Goal: Book appointment/travel/reservation

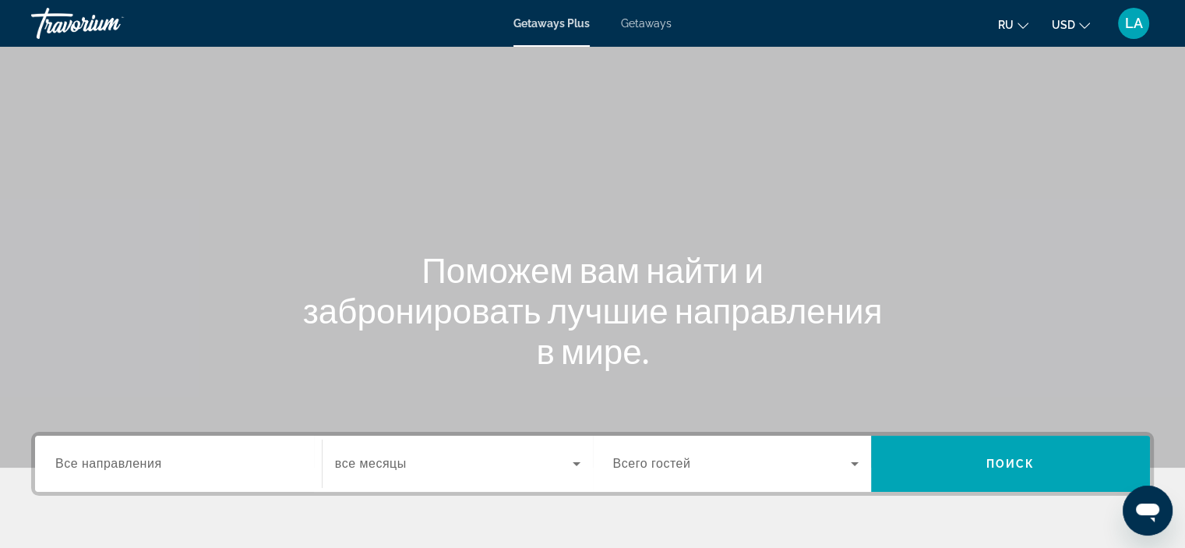
click at [142, 473] on div "Search widget" at bounding box center [178, 464] width 246 height 44
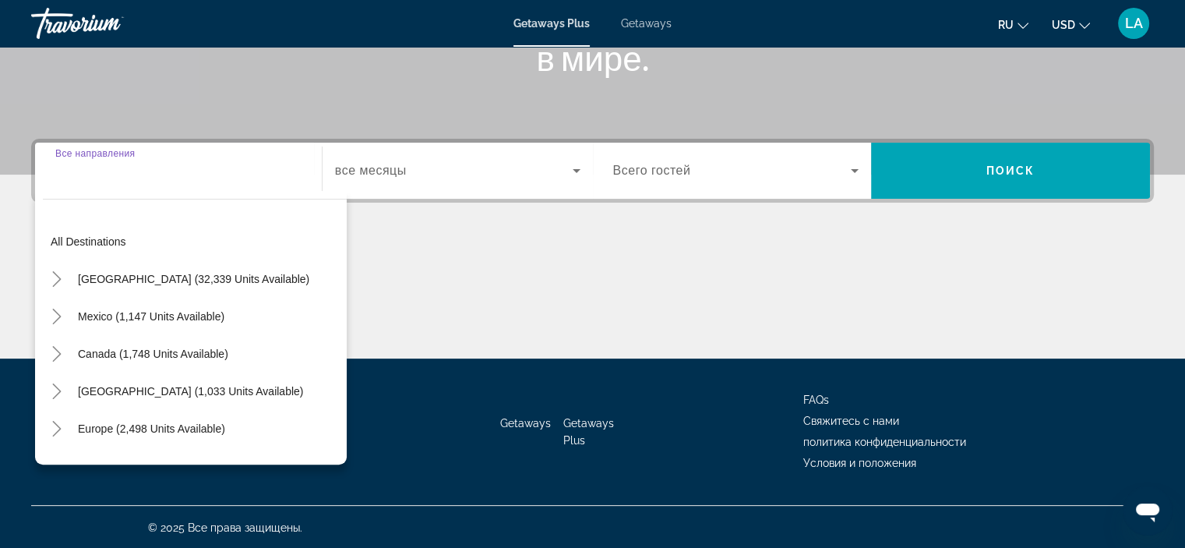
scroll to position [294, 0]
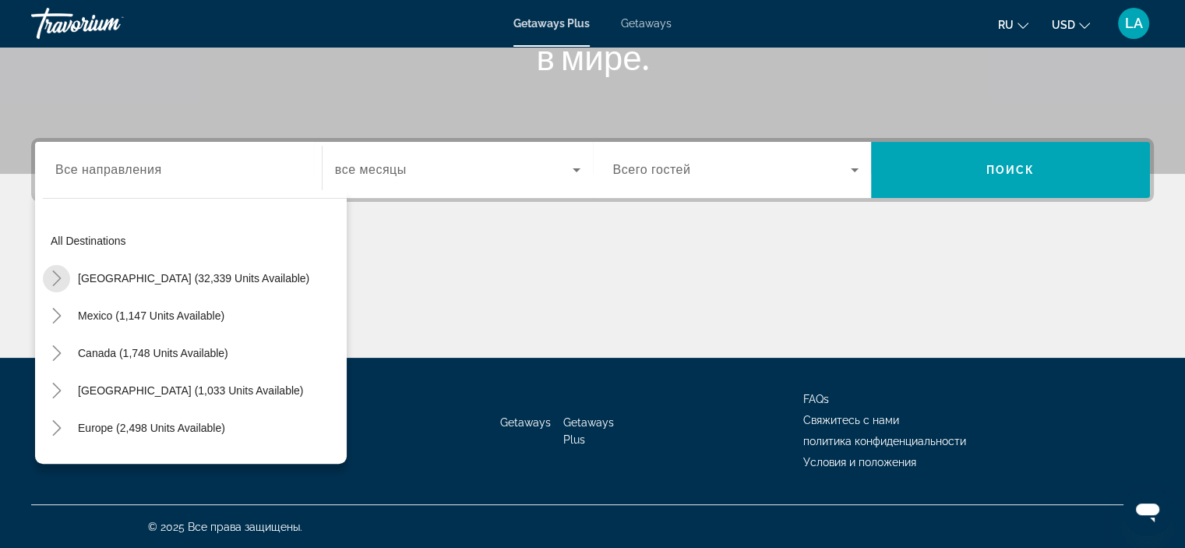
click at [59, 274] on icon "Toggle United States (32,339 units available)" at bounding box center [57, 278] width 16 height 16
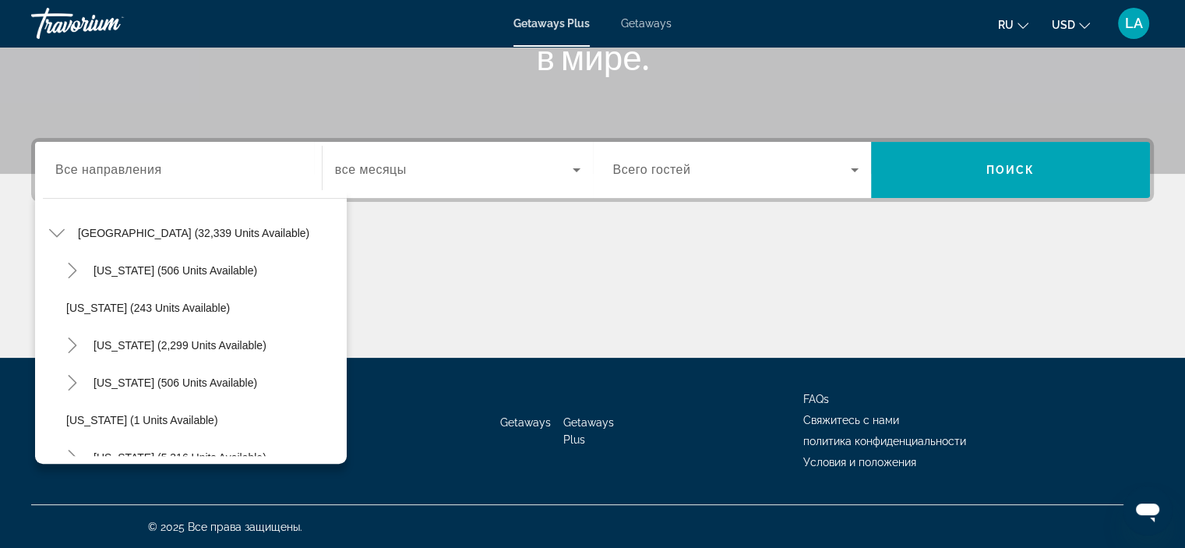
click at [189, 380] on span "[US_STATE] (506 units available)" at bounding box center [176, 382] width 164 height 12
type input "**********"
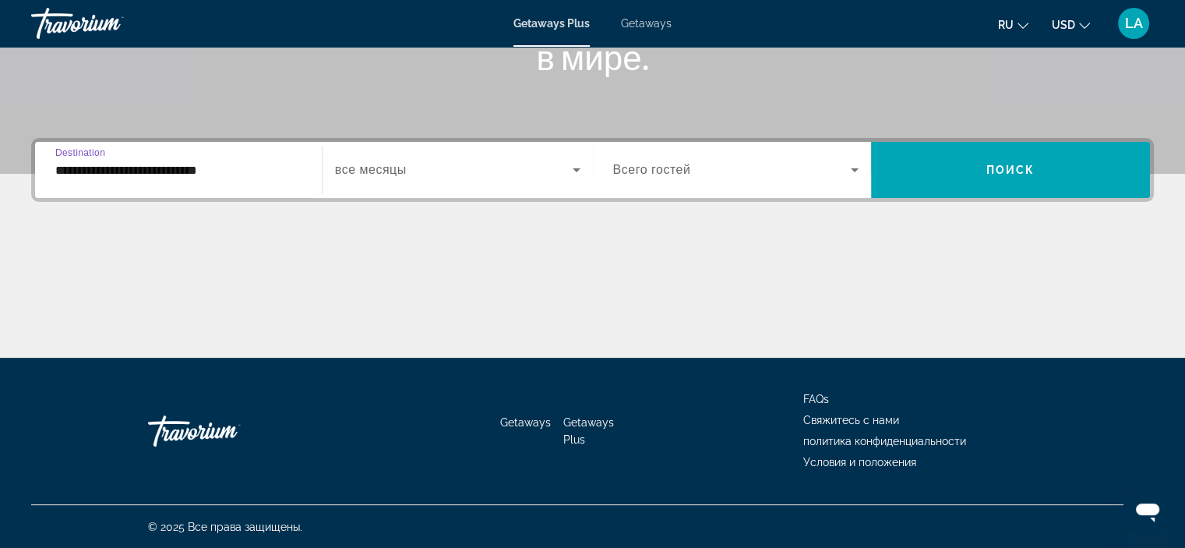
click at [1001, 147] on span "Search widget" at bounding box center [1010, 170] width 279 height 56
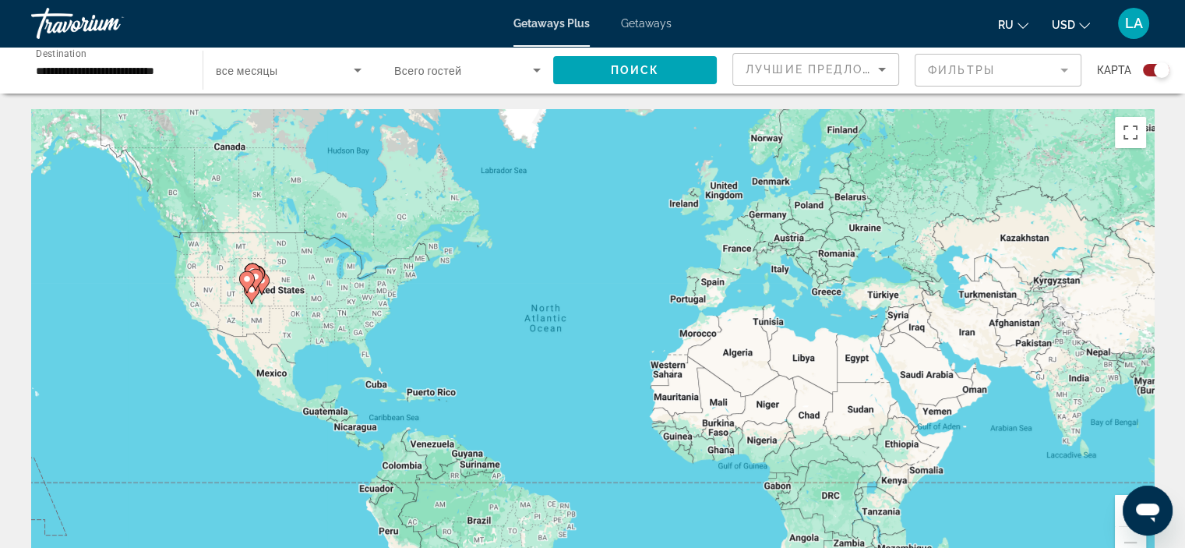
click at [1147, 72] on div "Search widget" at bounding box center [1156, 70] width 26 height 12
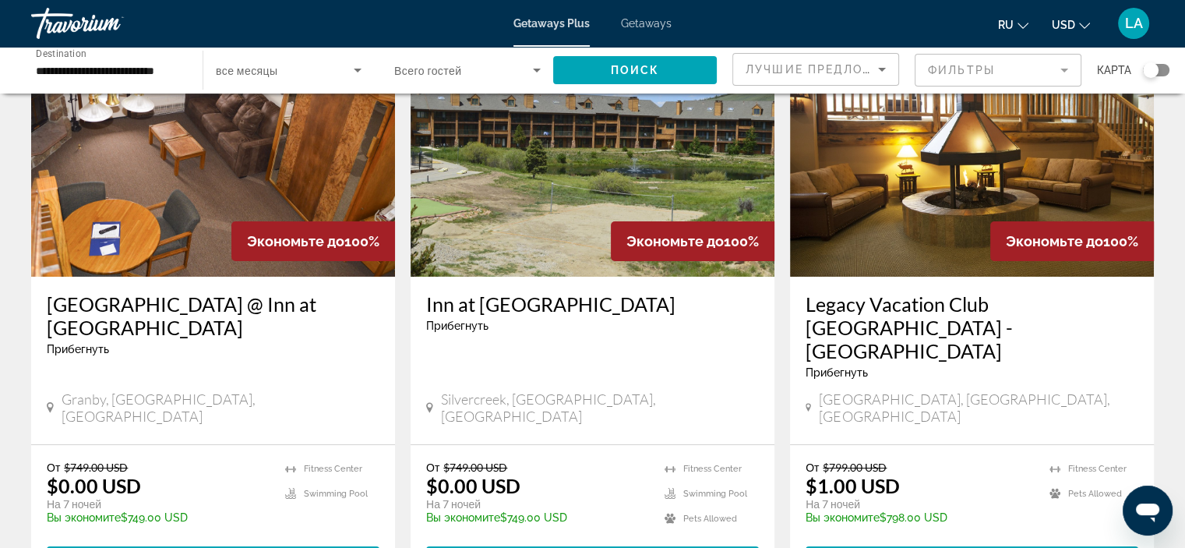
scroll to position [139, 0]
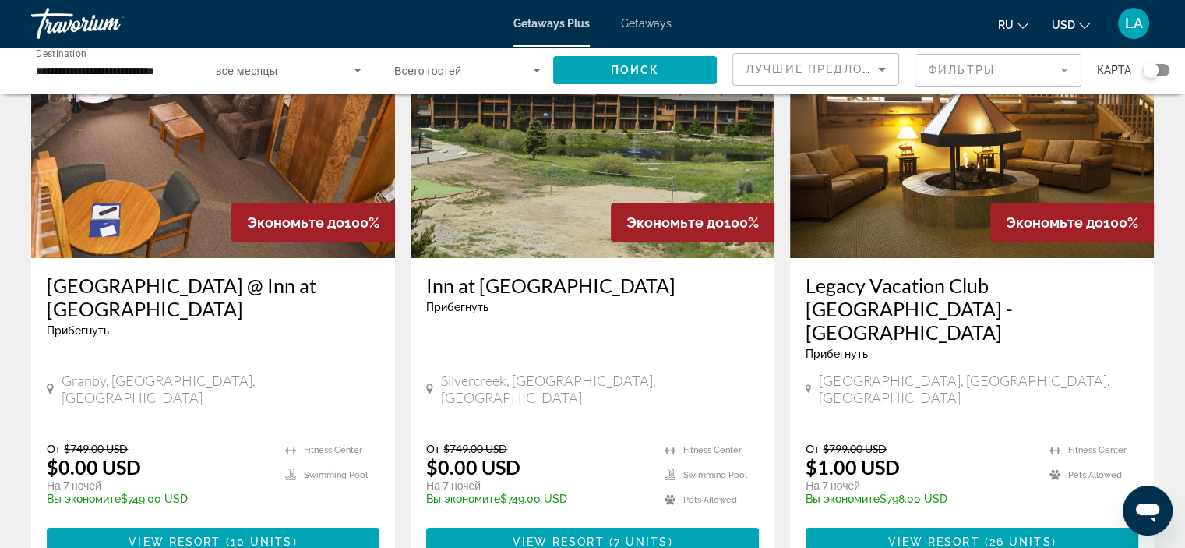
click at [937, 162] on img "Main content" at bounding box center [972, 133] width 364 height 249
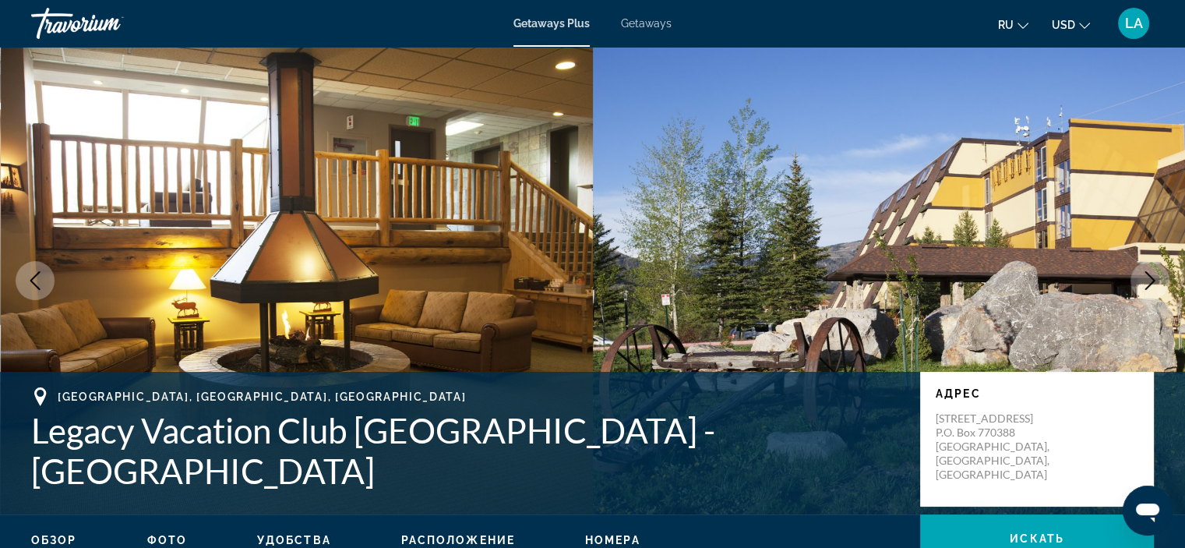
click at [1144, 284] on icon "Next image" at bounding box center [1150, 280] width 19 height 19
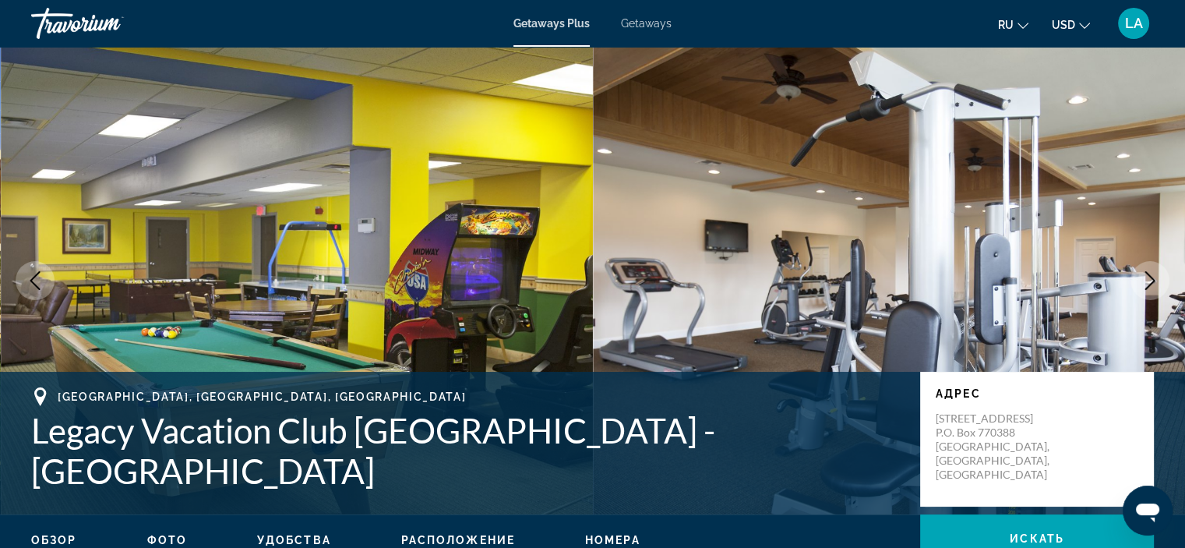
click at [1144, 284] on icon "Next image" at bounding box center [1150, 280] width 19 height 19
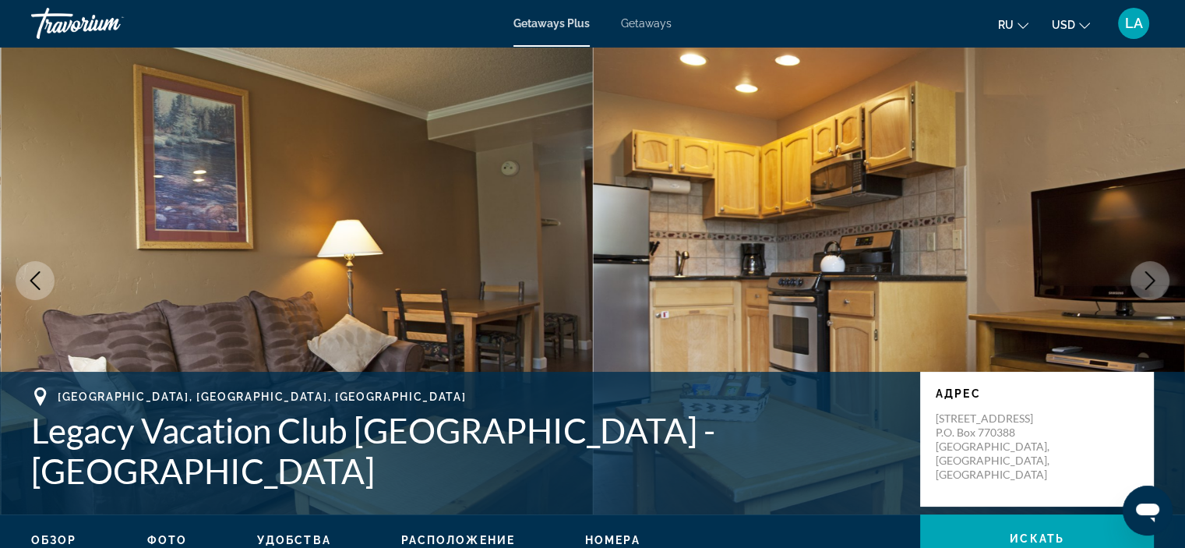
click at [1144, 284] on icon "Next image" at bounding box center [1150, 280] width 19 height 19
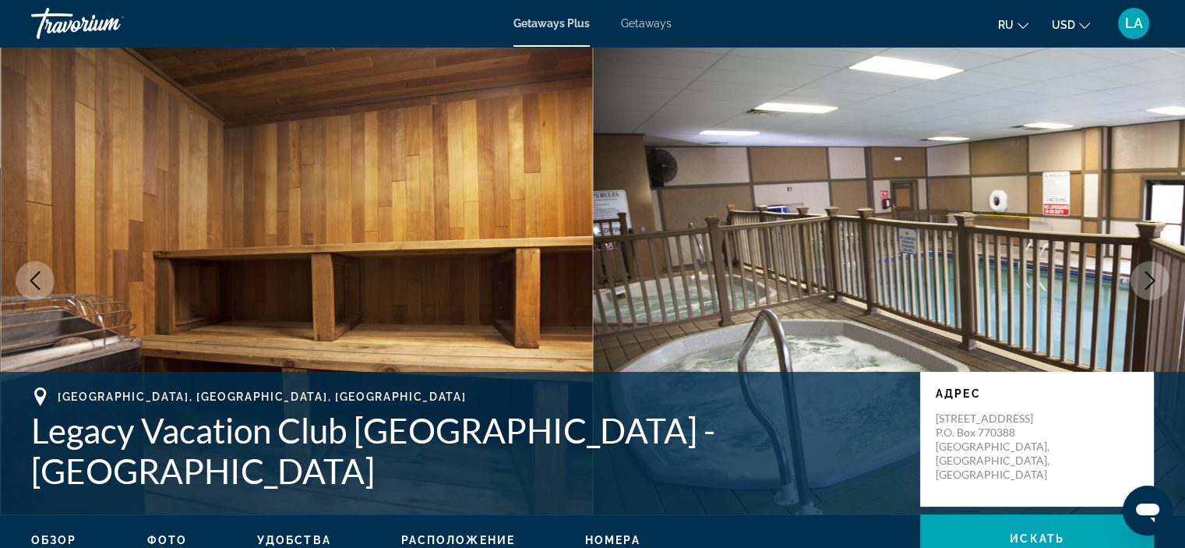
click at [1144, 284] on icon "Next image" at bounding box center [1150, 280] width 19 height 19
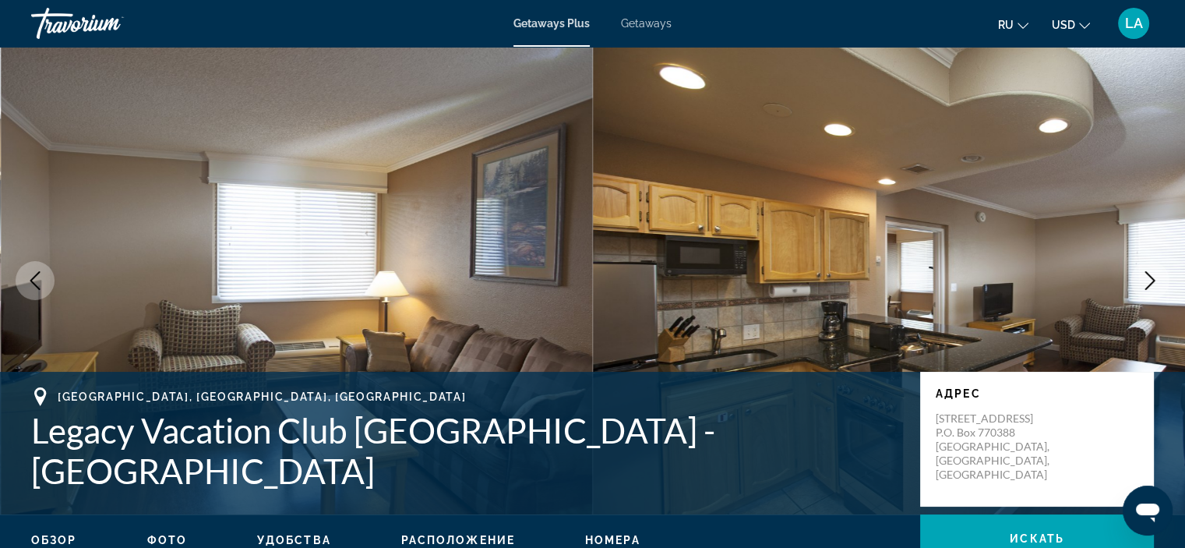
click at [1144, 284] on icon "Next image" at bounding box center [1150, 280] width 19 height 19
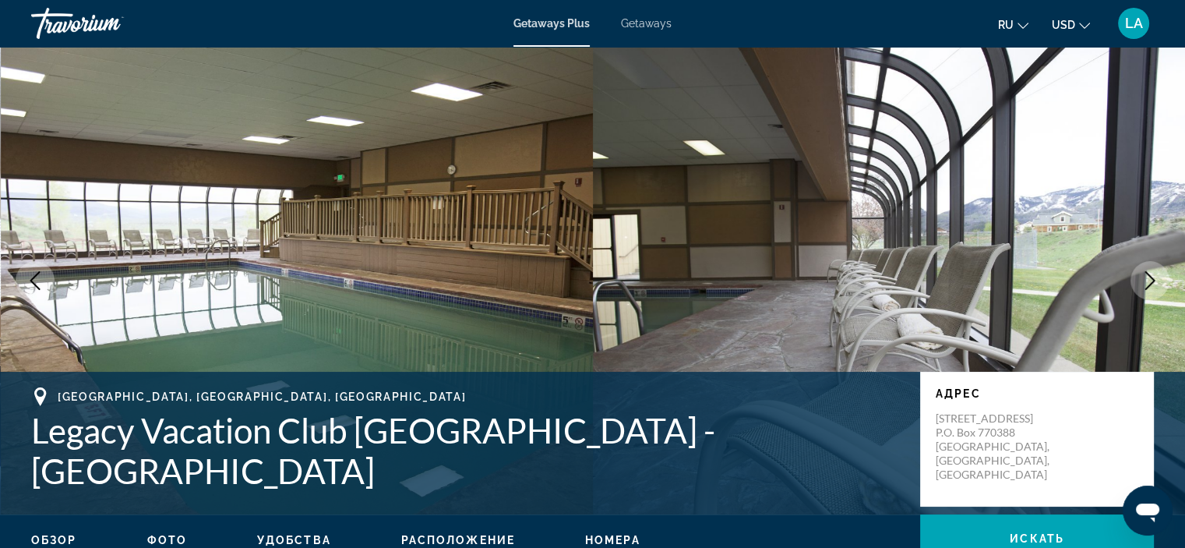
click at [1144, 284] on icon "Next image" at bounding box center [1150, 280] width 19 height 19
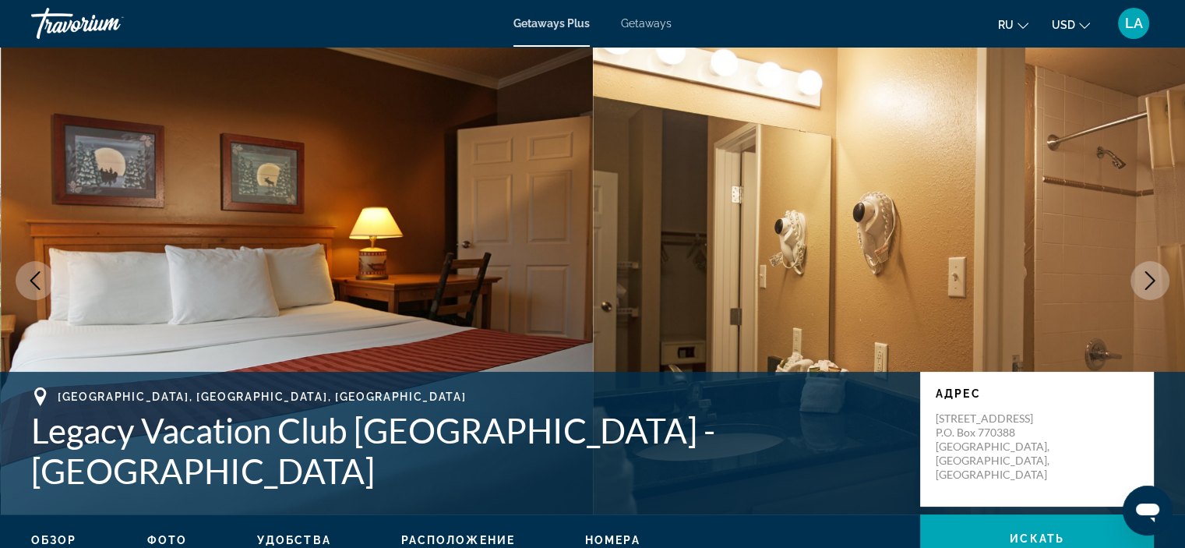
click at [1144, 284] on icon "Next image" at bounding box center [1150, 280] width 19 height 19
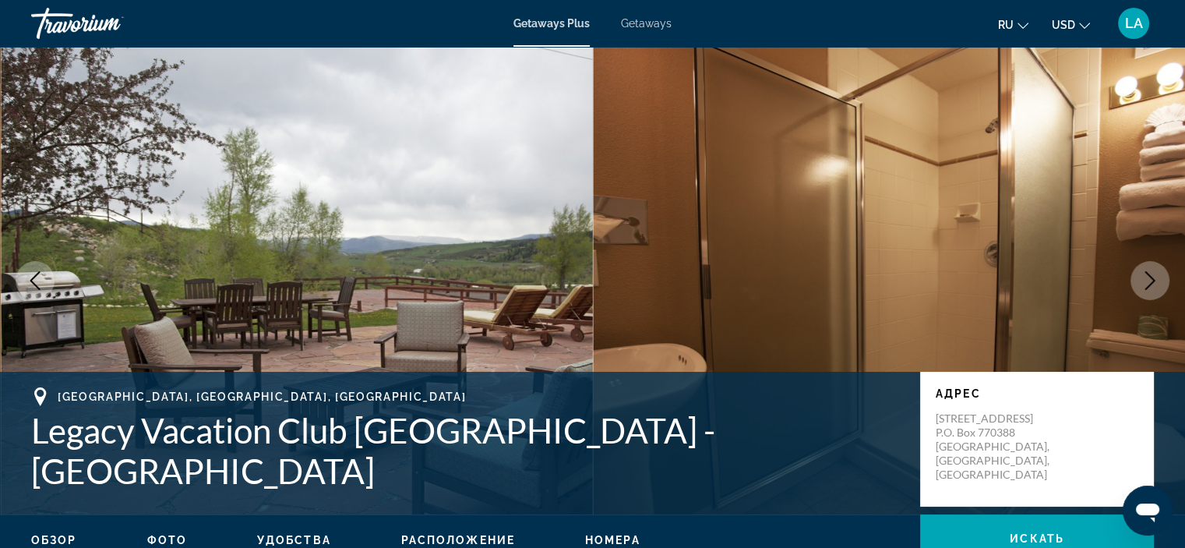
click at [1144, 284] on icon "Next image" at bounding box center [1150, 280] width 19 height 19
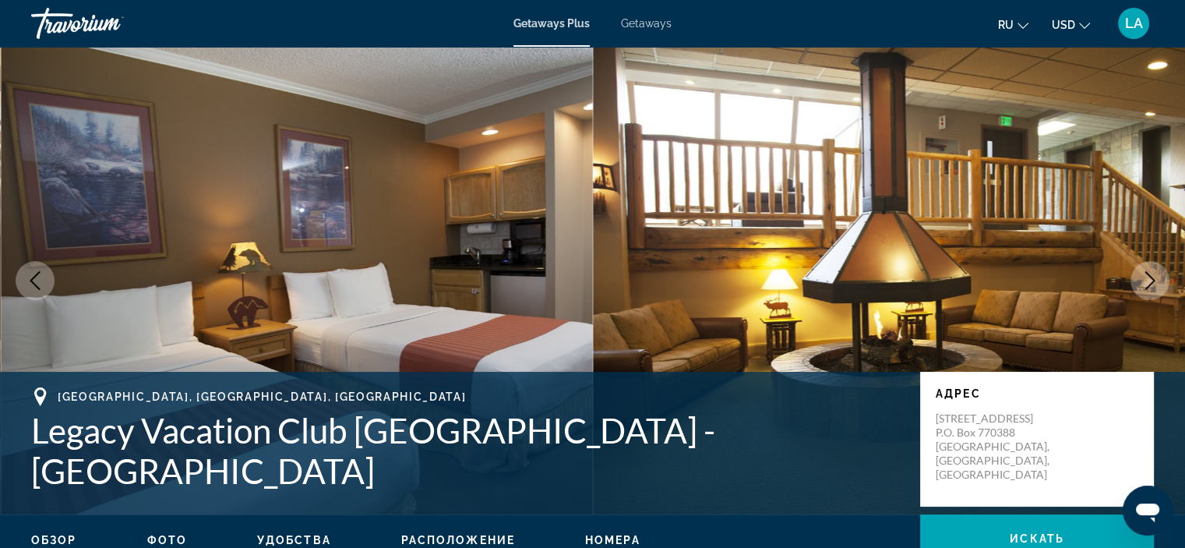
click at [1144, 285] on icon "Next image" at bounding box center [1150, 280] width 19 height 19
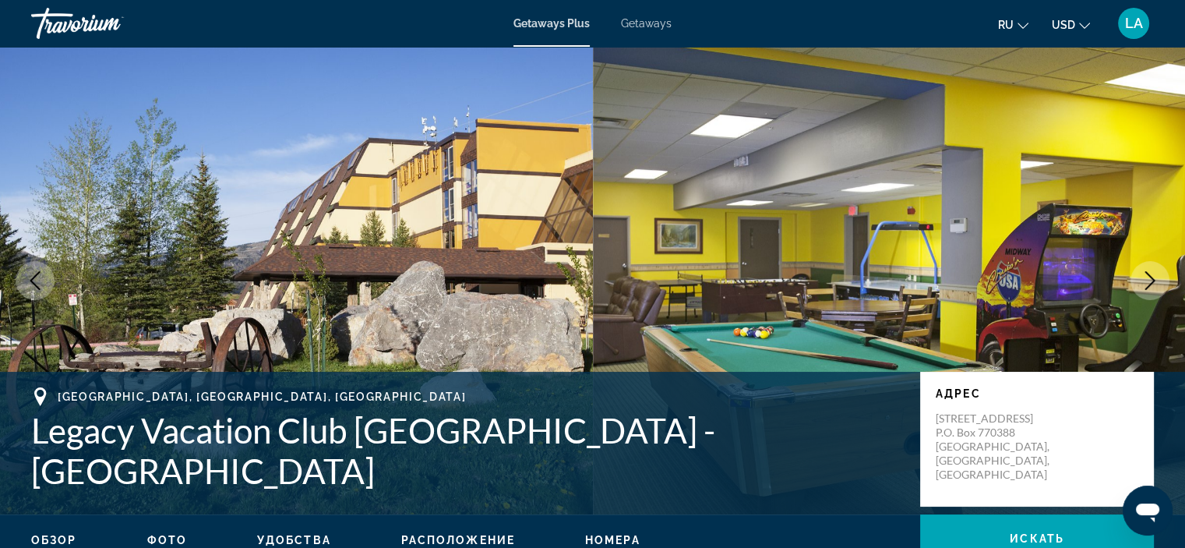
click at [1144, 285] on icon "Next image" at bounding box center [1150, 280] width 19 height 19
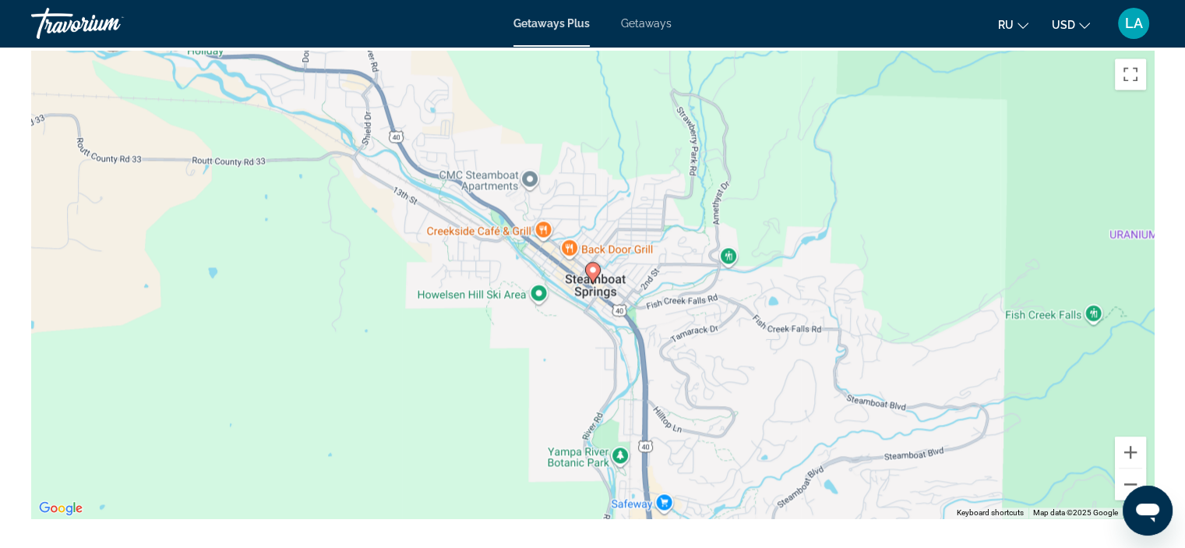
scroll to position [2258, 0]
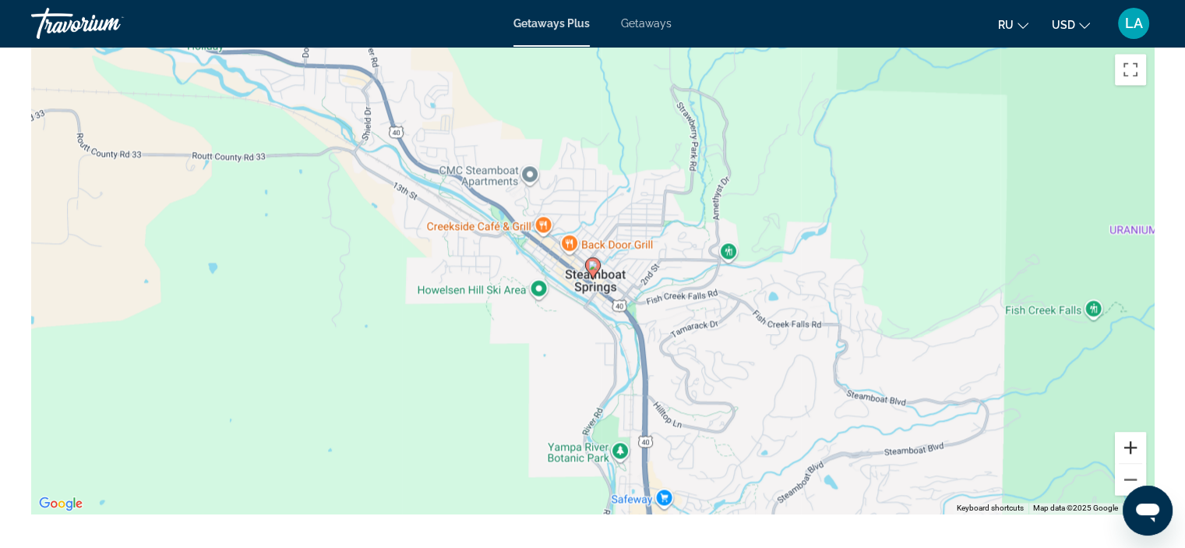
click at [1132, 435] on button "Zoom in" at bounding box center [1130, 447] width 31 height 31
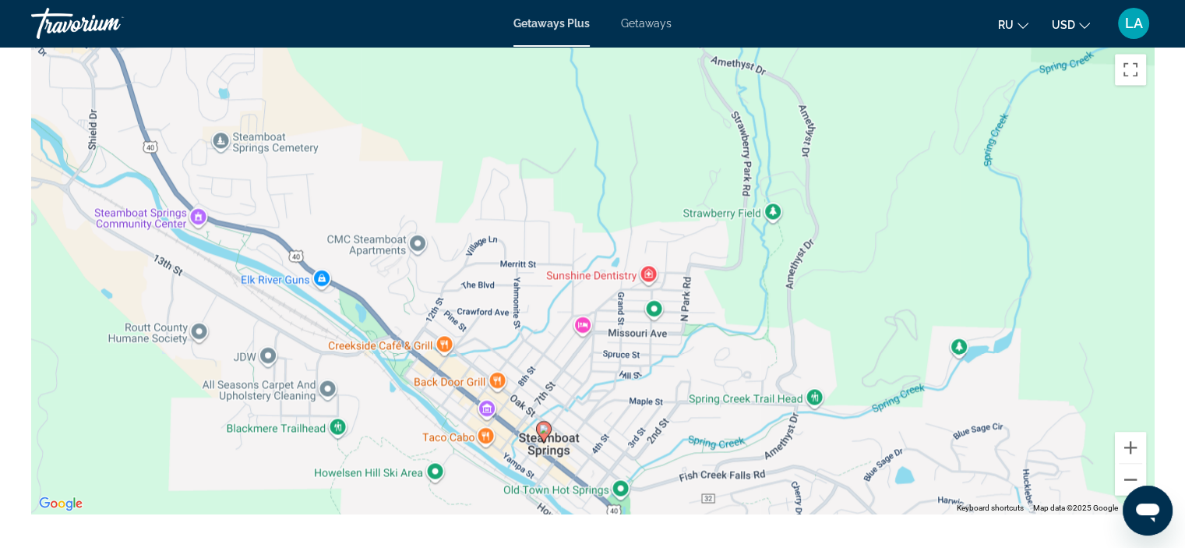
drag, startPoint x: 985, startPoint y: 68, endPoint x: 936, endPoint y: 234, distance: 173.1
click at [936, 234] on div "To activate drag with keyboard, press Alt + Enter. Once in keyboard drag state,…" at bounding box center [592, 280] width 1123 height 468
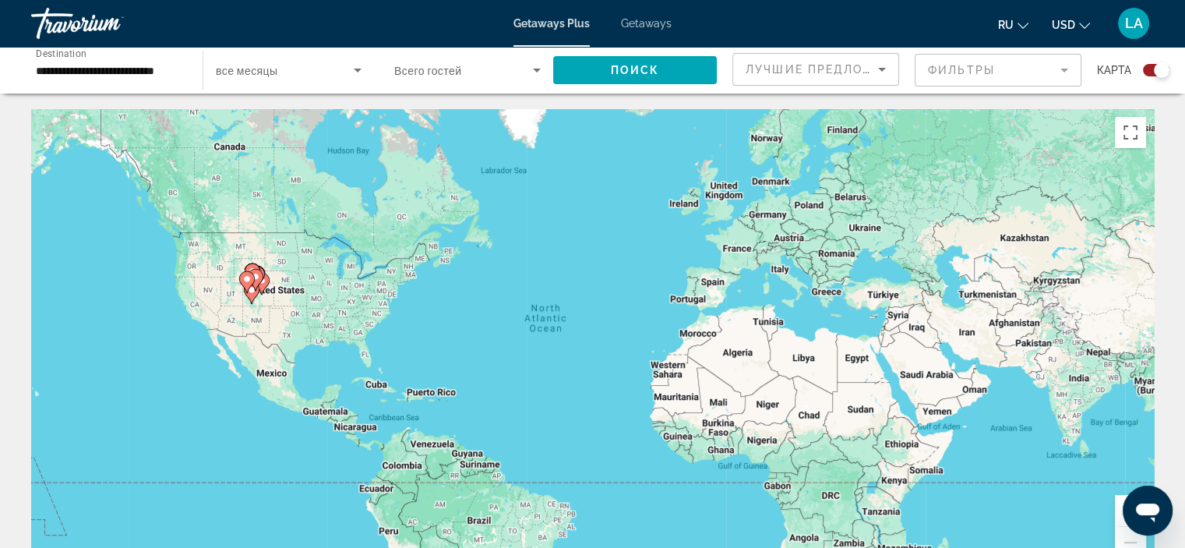
click at [1153, 65] on div "Search widget" at bounding box center [1156, 70] width 26 height 12
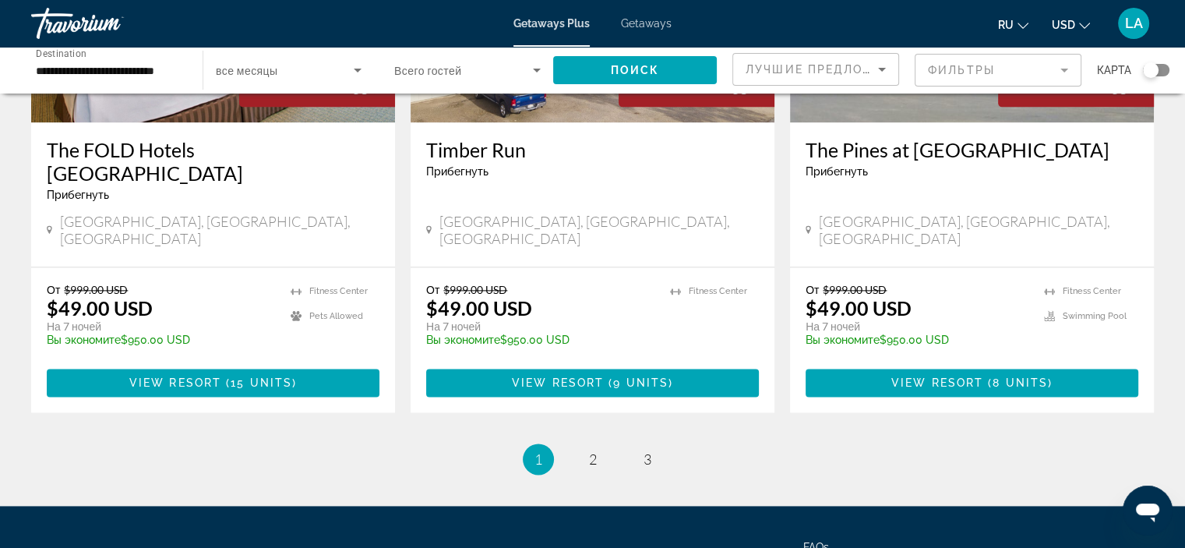
scroll to position [2019, 0]
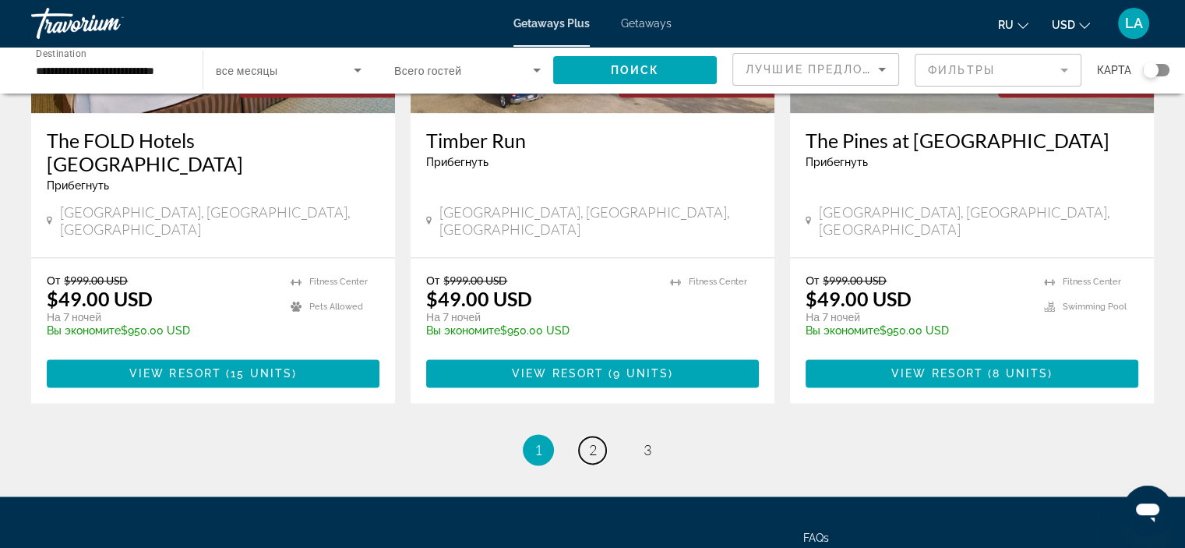
click at [591, 441] on span "2" at bounding box center [593, 449] width 8 height 17
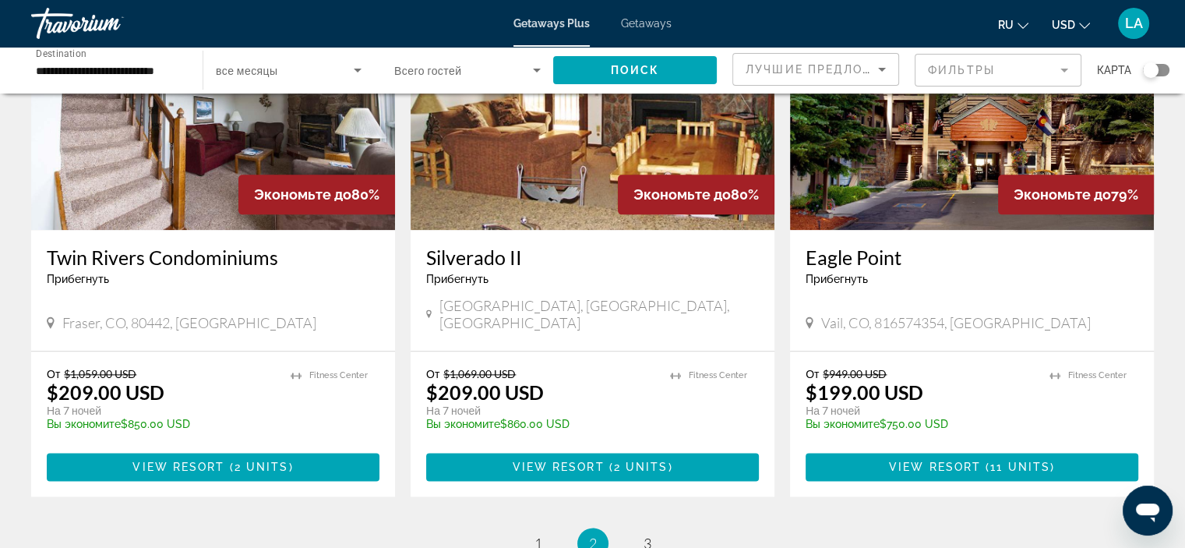
scroll to position [1844, 0]
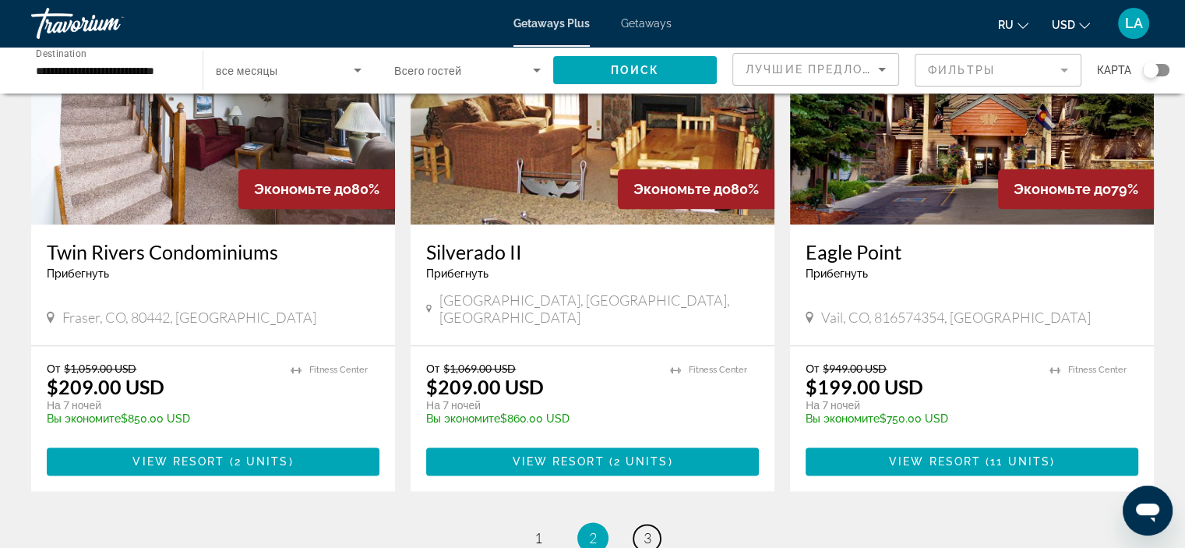
click at [647, 529] on span "3" at bounding box center [648, 537] width 8 height 17
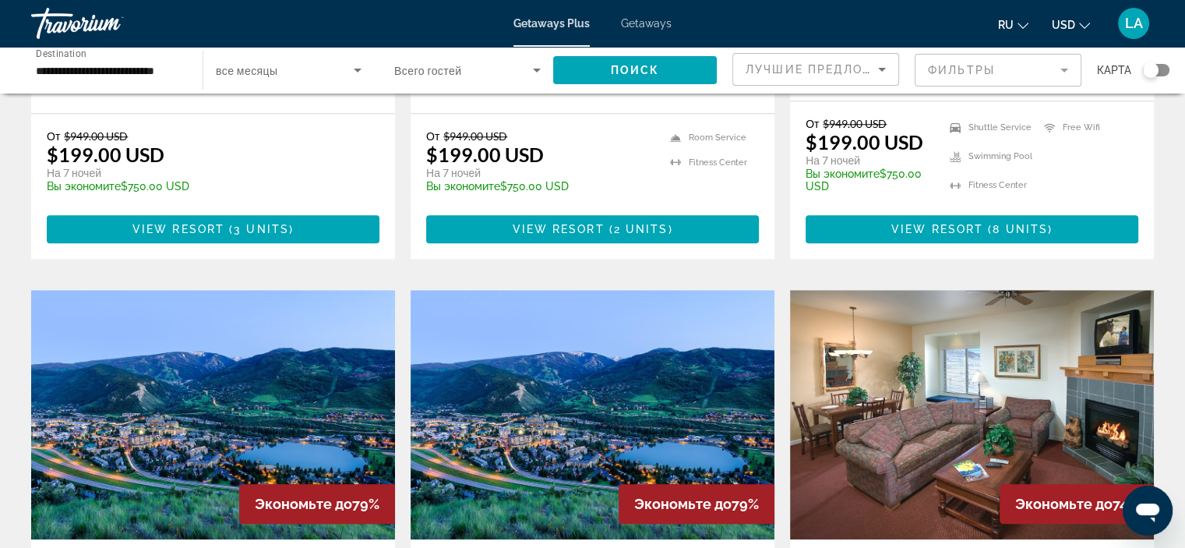
scroll to position [1587, 0]
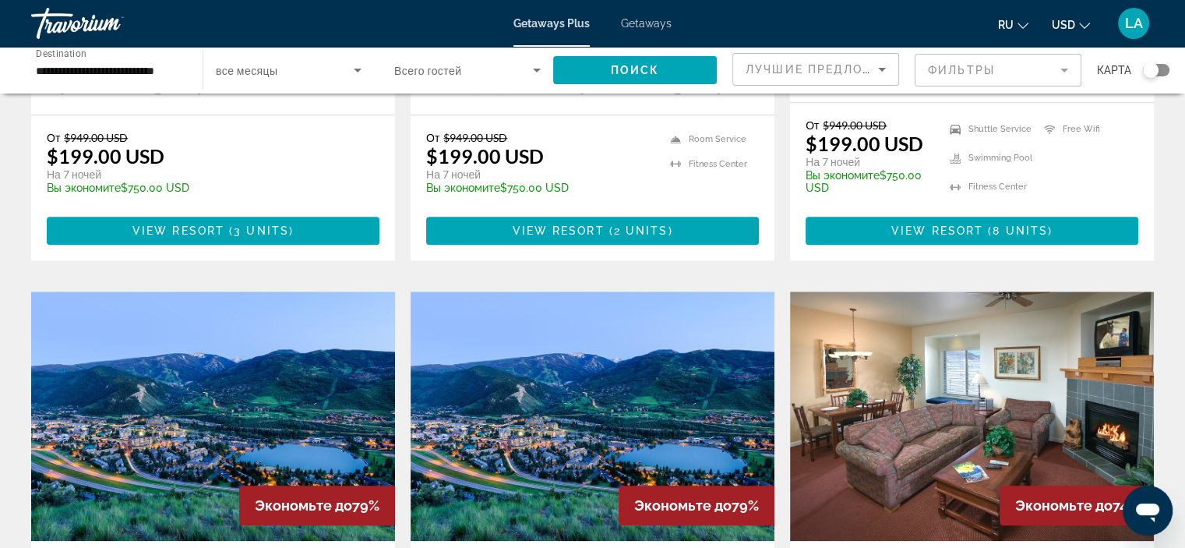
click at [545, 344] on img "Main content" at bounding box center [593, 415] width 364 height 249
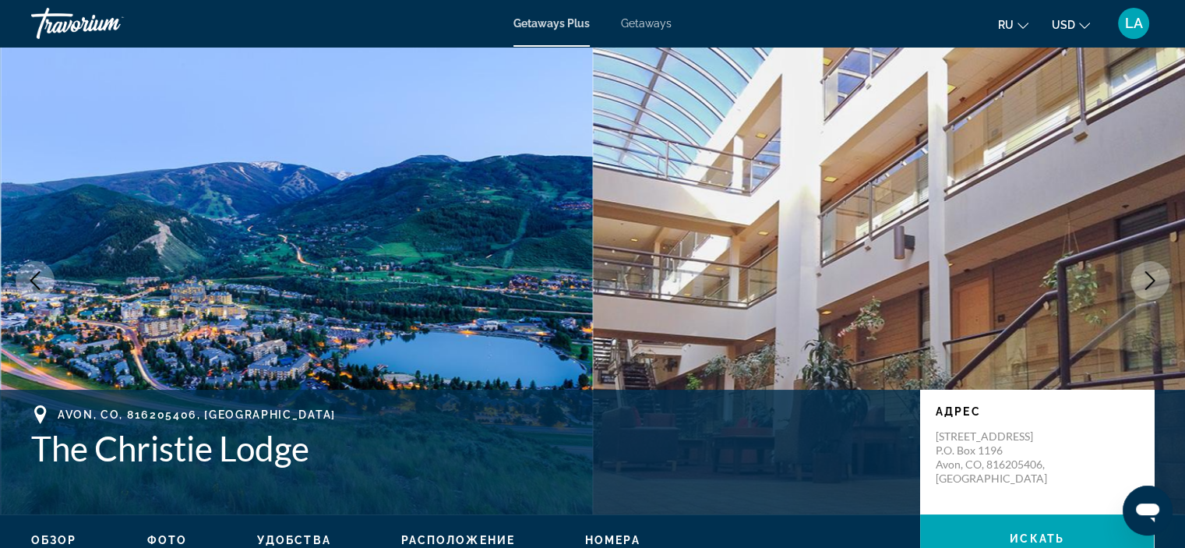
click at [1141, 280] on icon "Next image" at bounding box center [1150, 280] width 19 height 19
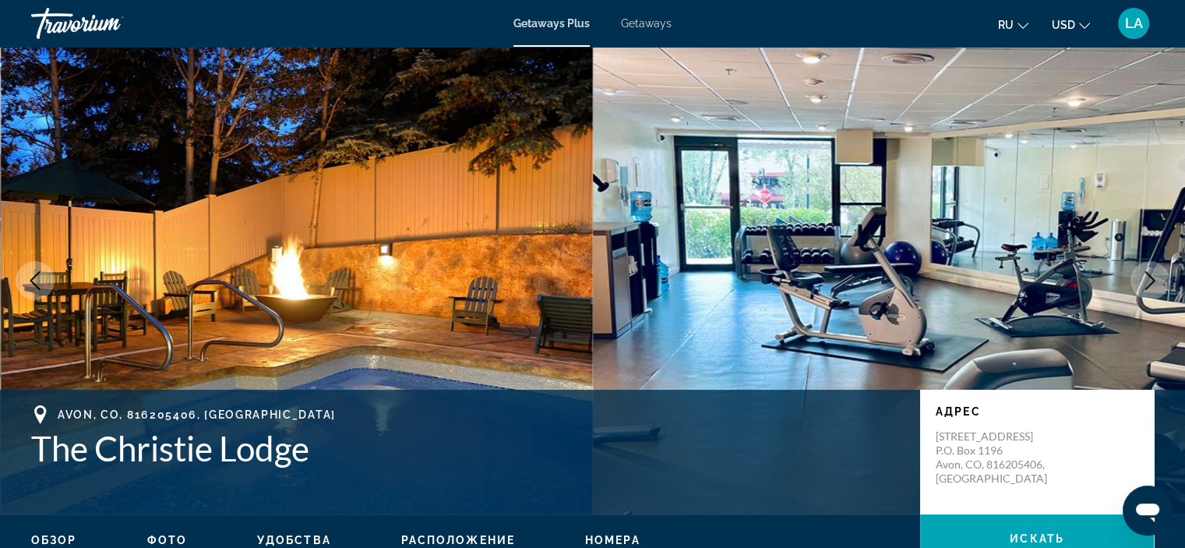
click at [1141, 280] on icon "Next image" at bounding box center [1150, 280] width 19 height 19
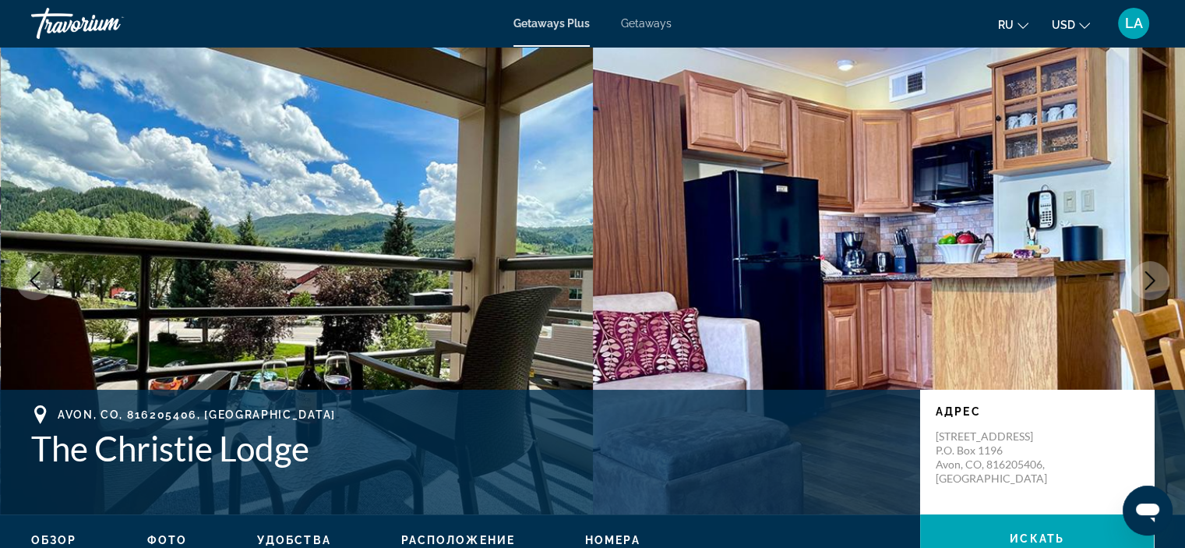
click at [1141, 280] on icon "Next image" at bounding box center [1150, 280] width 19 height 19
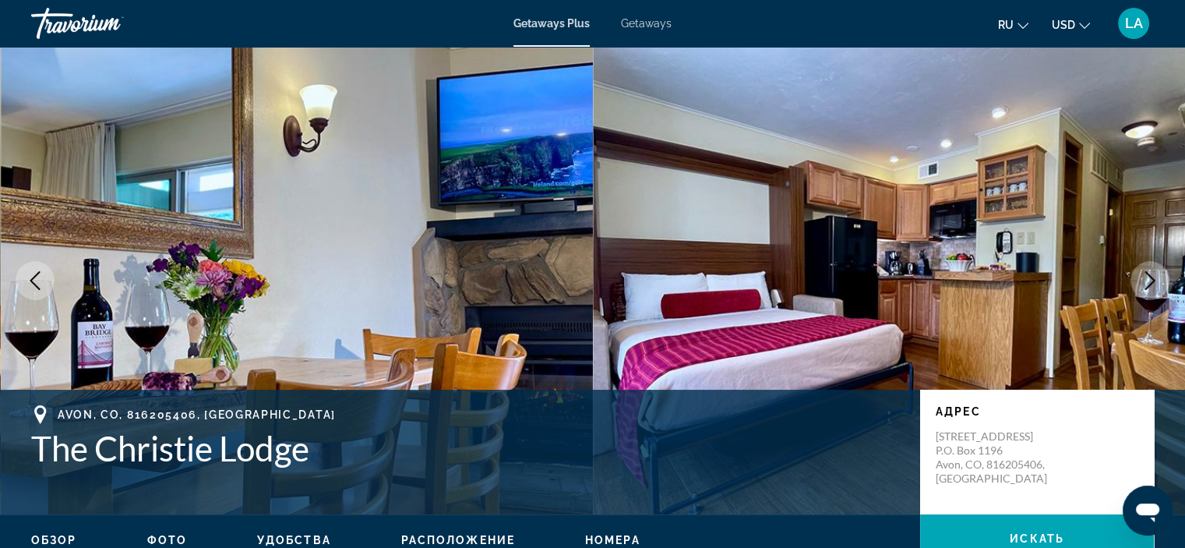
click at [1141, 280] on icon "Next image" at bounding box center [1150, 280] width 19 height 19
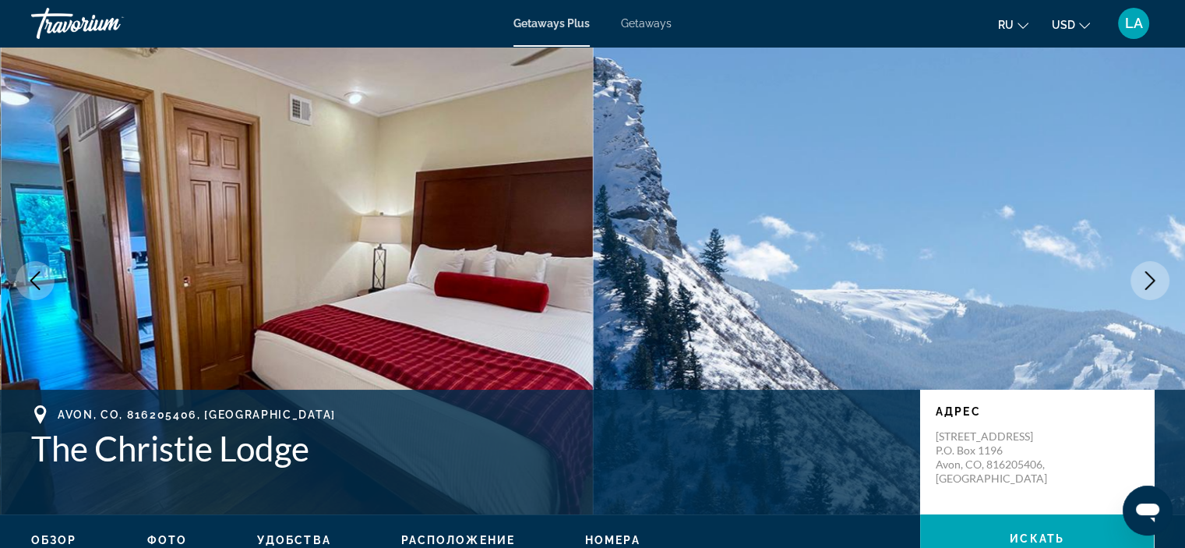
click at [1141, 280] on icon "Next image" at bounding box center [1150, 280] width 19 height 19
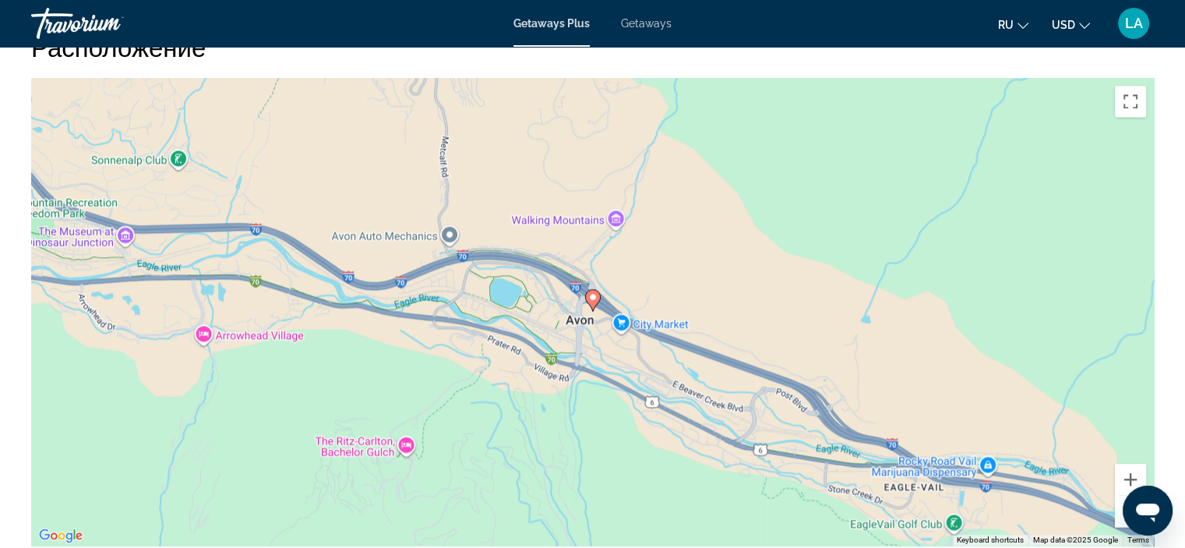
scroll to position [2129, 0]
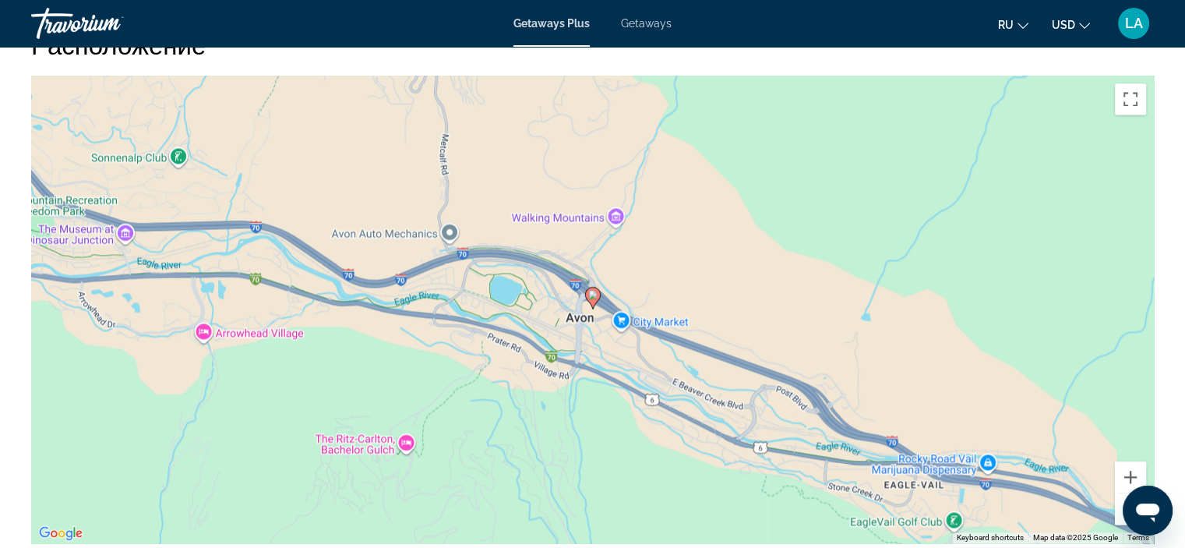
click at [1120, 496] on button "Zoom out" at bounding box center [1130, 508] width 31 height 31
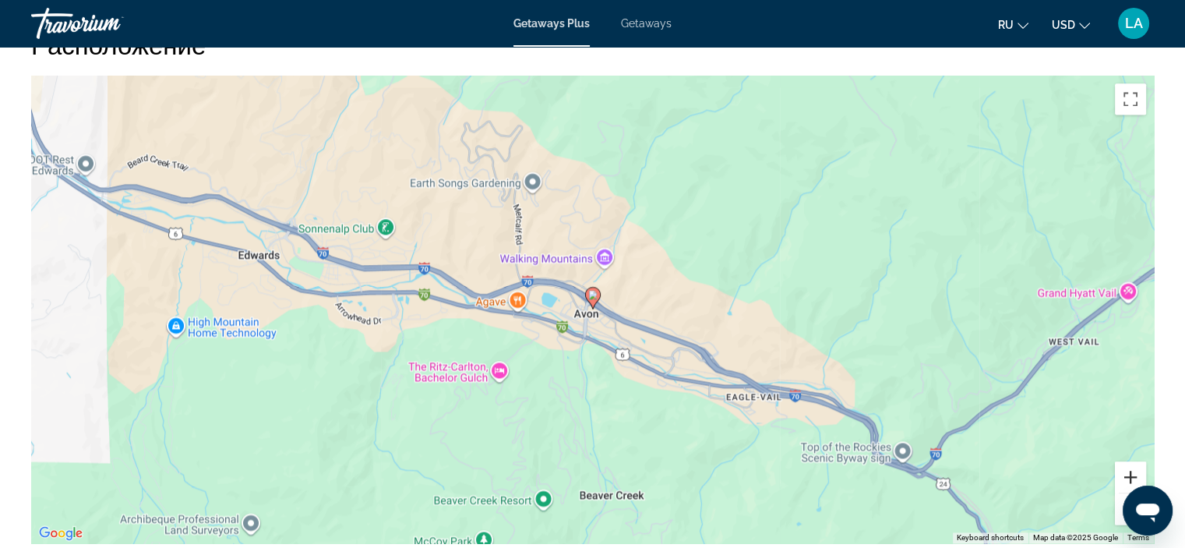
click at [1132, 461] on button "Zoom in" at bounding box center [1130, 476] width 31 height 31
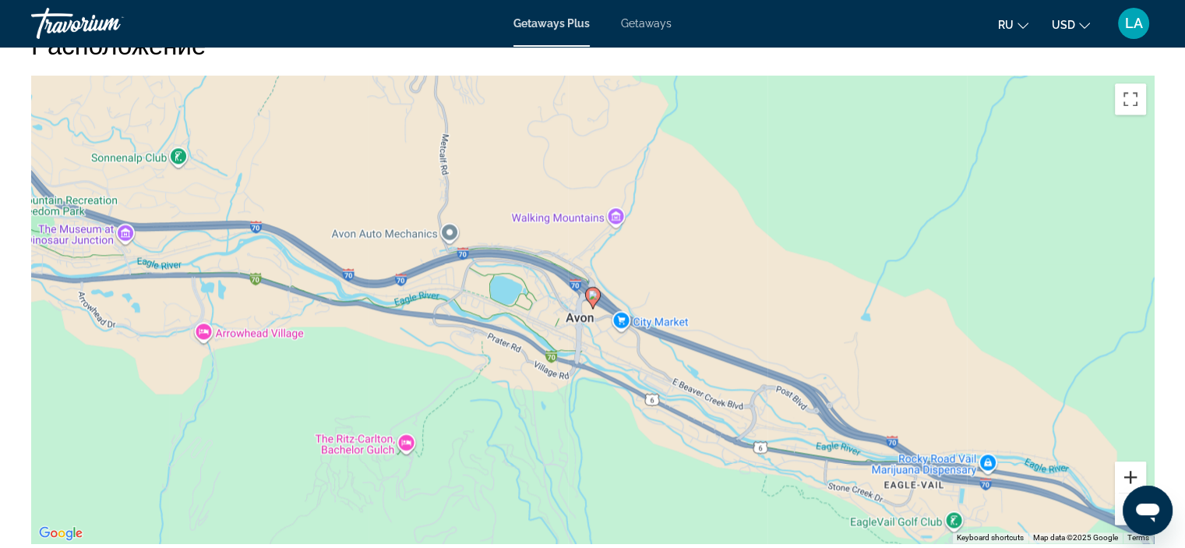
click at [1132, 461] on button "Zoom in" at bounding box center [1130, 476] width 31 height 31
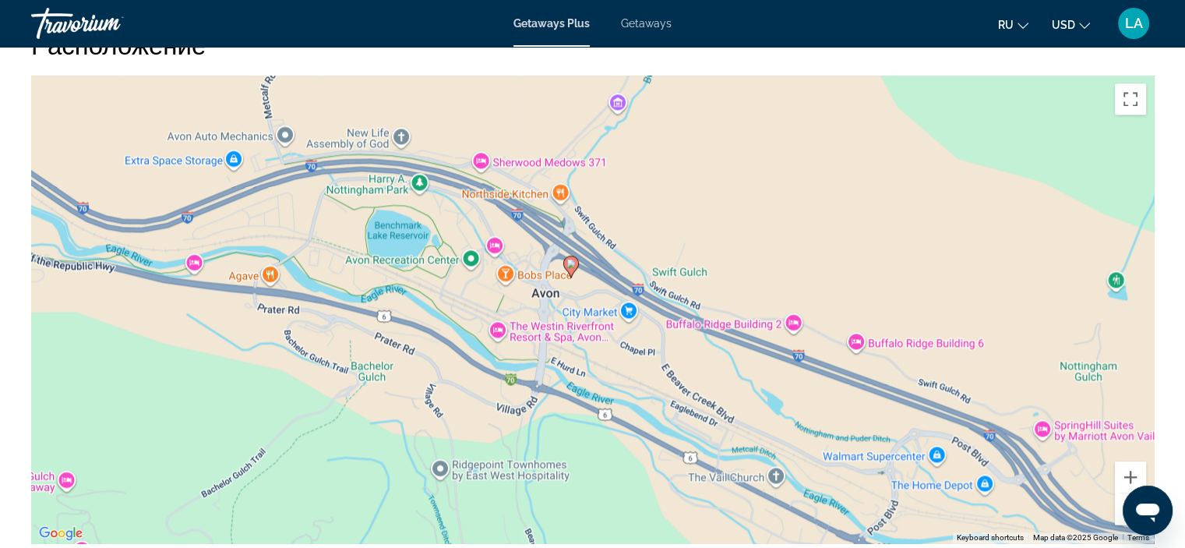
drag, startPoint x: 868, startPoint y: 388, endPoint x: 764, endPoint y: 247, distance: 175.5
click at [764, 247] on div "To activate drag with keyboard, press Alt + Enter. Once in keyboard drag state,…" at bounding box center [592, 310] width 1123 height 468
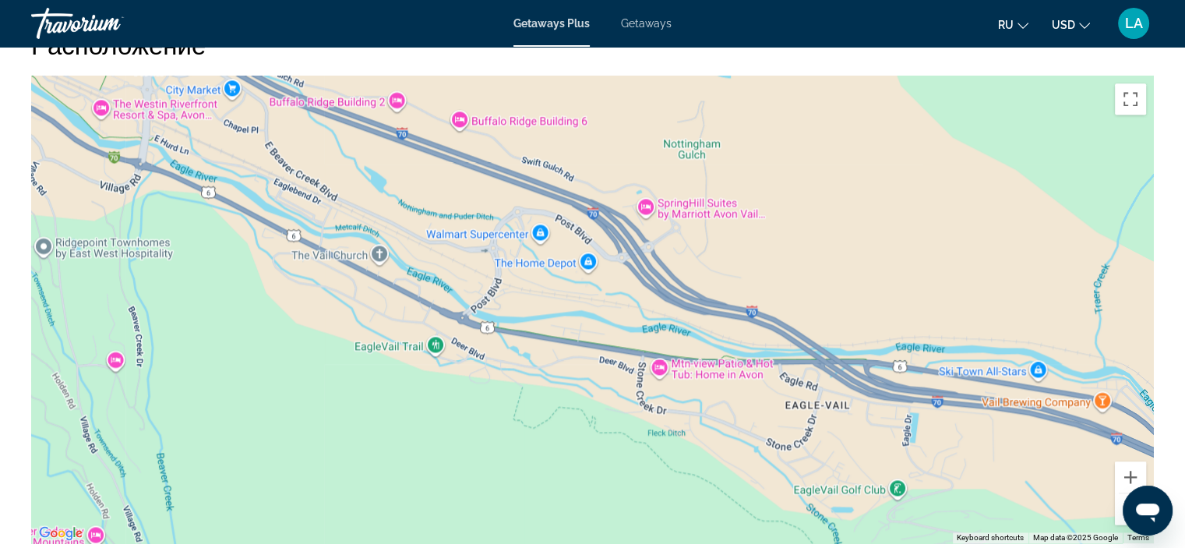
drag, startPoint x: 933, startPoint y: 341, endPoint x: 714, endPoint y: 417, distance: 231.7
click at [714, 417] on div "To activate drag with keyboard, press Alt + Enter. Once in keyboard drag state,…" at bounding box center [592, 310] width 1123 height 468
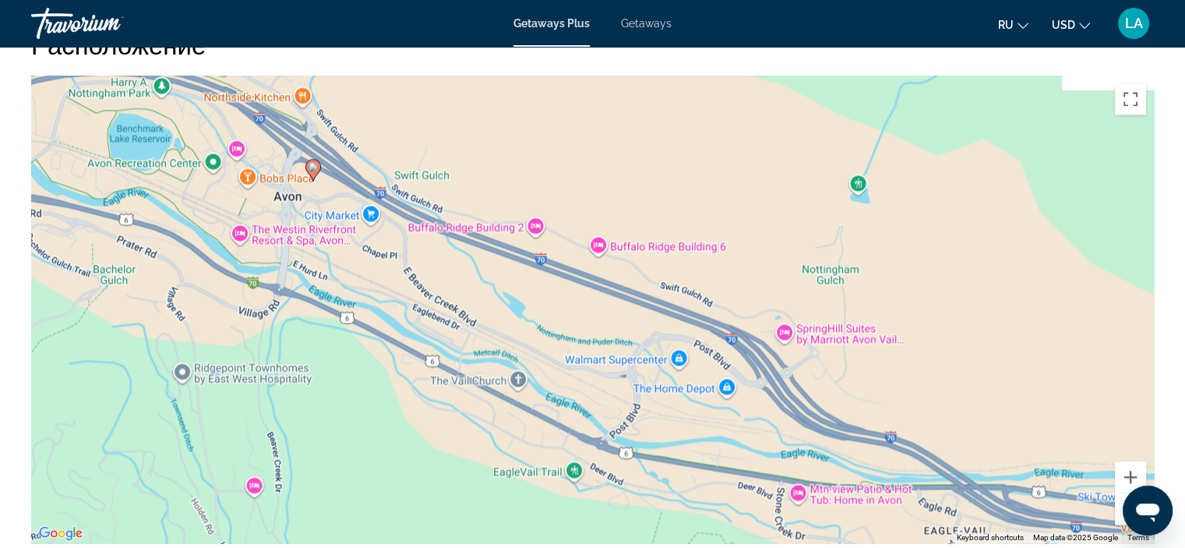
drag, startPoint x: 714, startPoint y: 417, endPoint x: 948, endPoint y: 578, distance: 284.7
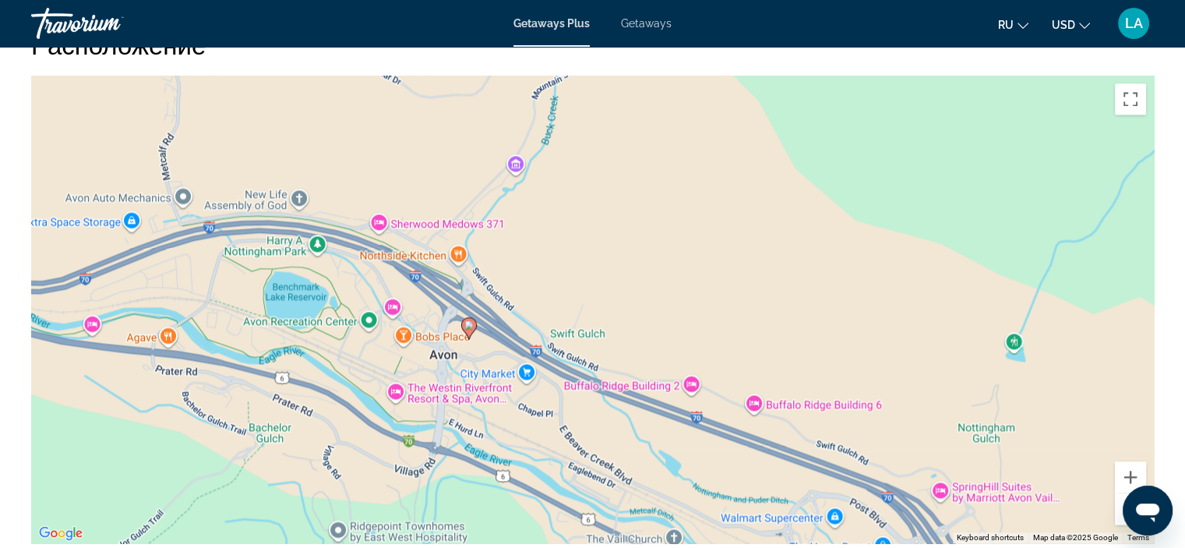
drag, startPoint x: 507, startPoint y: 218, endPoint x: 580, endPoint y: 330, distance: 132.9
click at [580, 330] on div "To activate drag with keyboard, press Alt + Enter. Once in keyboard drag state,…" at bounding box center [592, 310] width 1123 height 468
click at [1121, 493] on button "Zoom out" at bounding box center [1130, 508] width 31 height 31
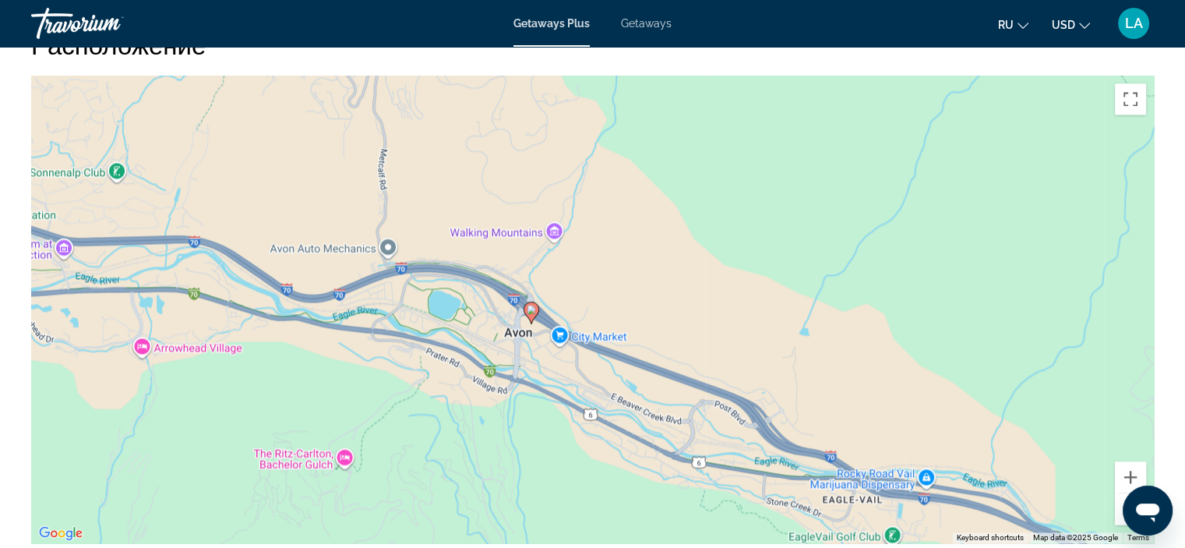
click at [1121, 493] on button "Zoom out" at bounding box center [1130, 508] width 31 height 31
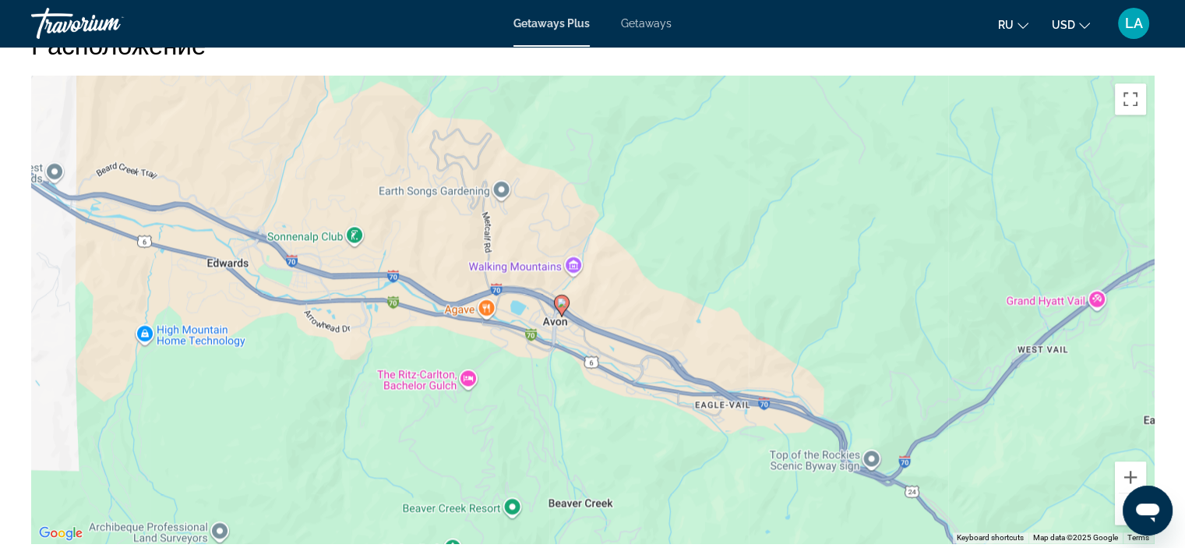
click at [1124, 493] on button "Zoom out" at bounding box center [1130, 508] width 31 height 31
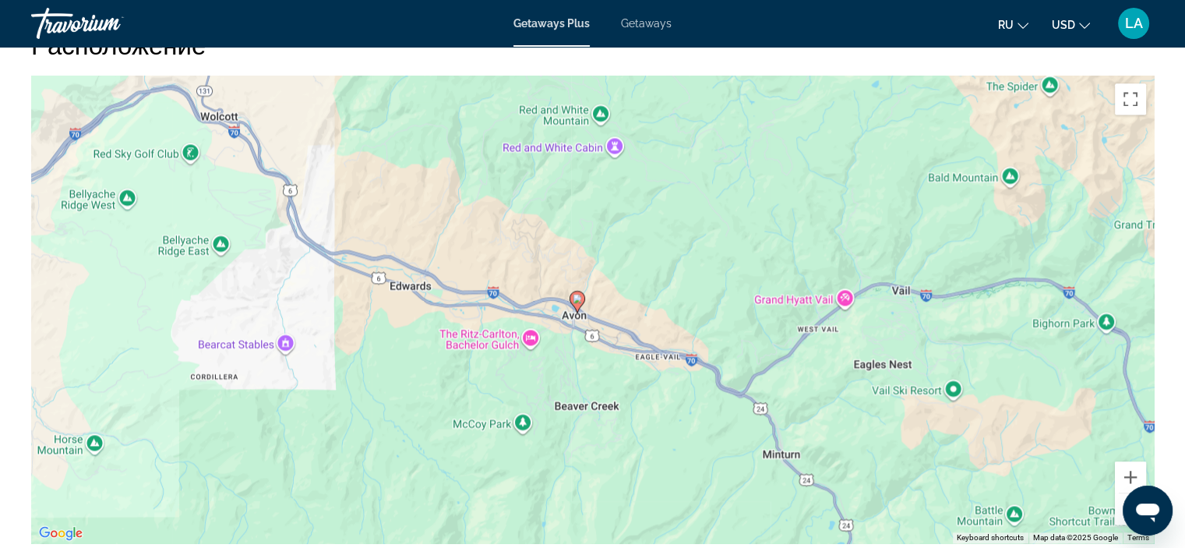
click at [1125, 493] on button "Zoom out" at bounding box center [1130, 508] width 31 height 31
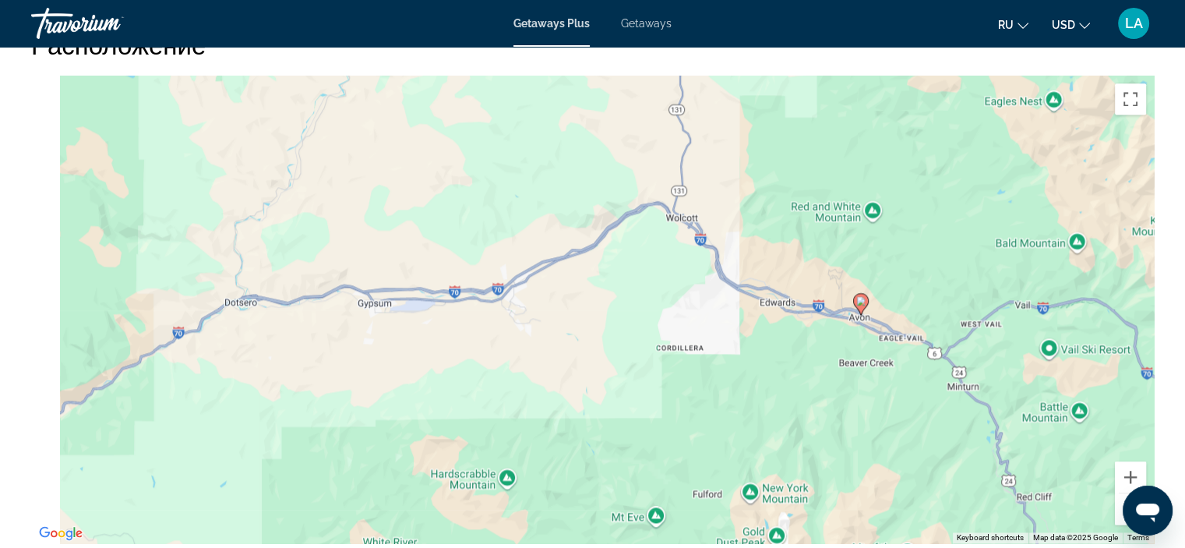
drag, startPoint x: 483, startPoint y: 253, endPoint x: 784, endPoint y: 256, distance: 300.8
click at [784, 256] on div "To activate drag with keyboard, press Alt + Enter. Once in keyboard drag state,…" at bounding box center [592, 310] width 1123 height 468
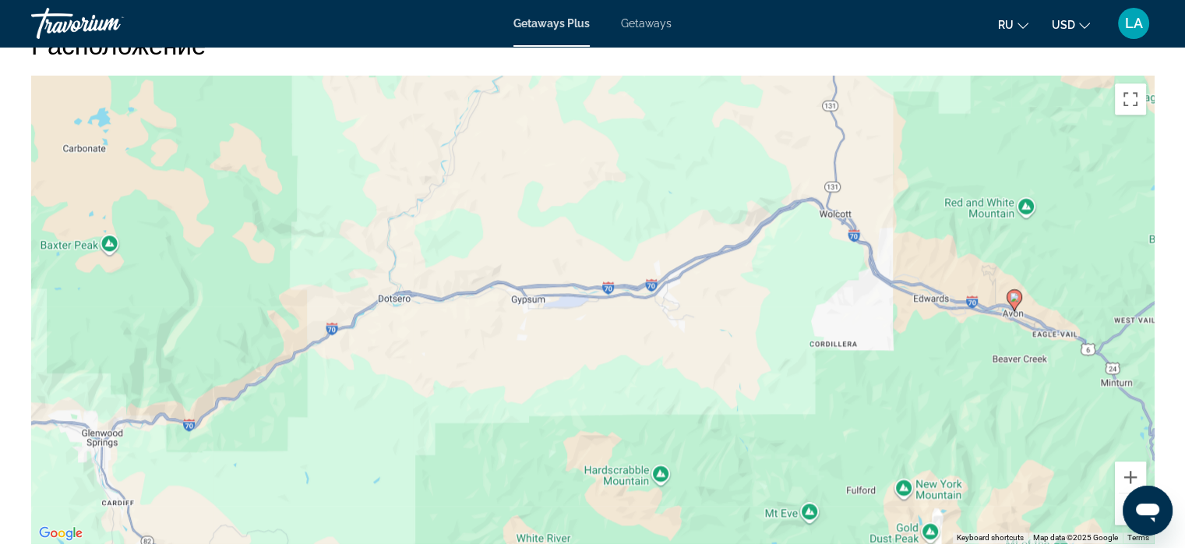
drag, startPoint x: 423, startPoint y: 218, endPoint x: 521, endPoint y: 208, distance: 98.7
click at [521, 208] on div "To activate drag with keyboard, press Alt + Enter. Once in keyboard drag state,…" at bounding box center [592, 310] width 1123 height 468
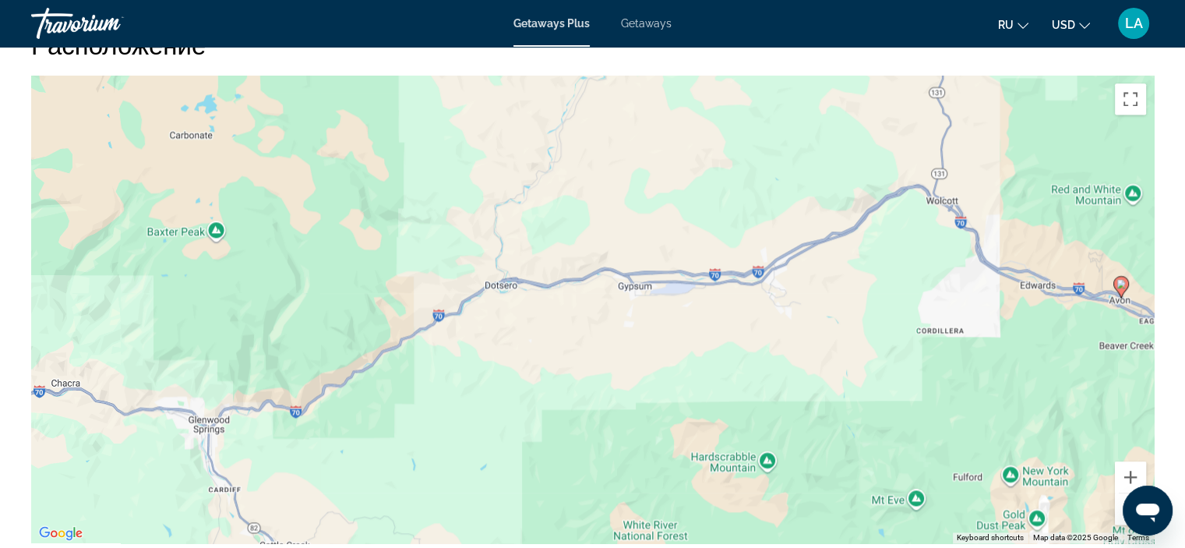
click at [521, 208] on div "To activate drag with keyboard, press Alt + Enter. Once in keyboard drag state,…" at bounding box center [592, 310] width 1123 height 468
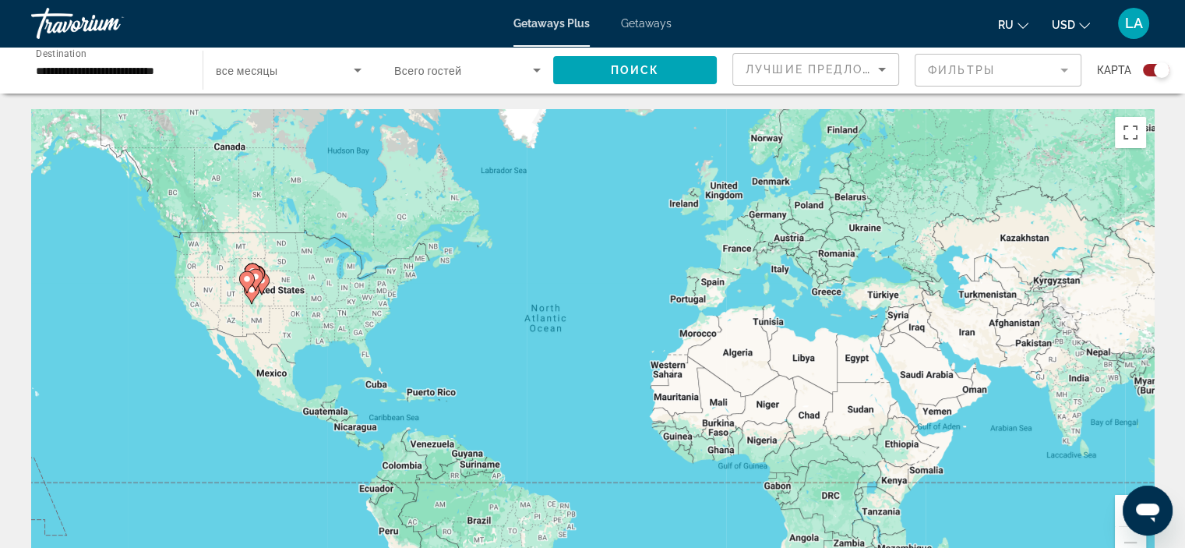
click at [1153, 68] on div "Search widget" at bounding box center [1156, 70] width 26 height 12
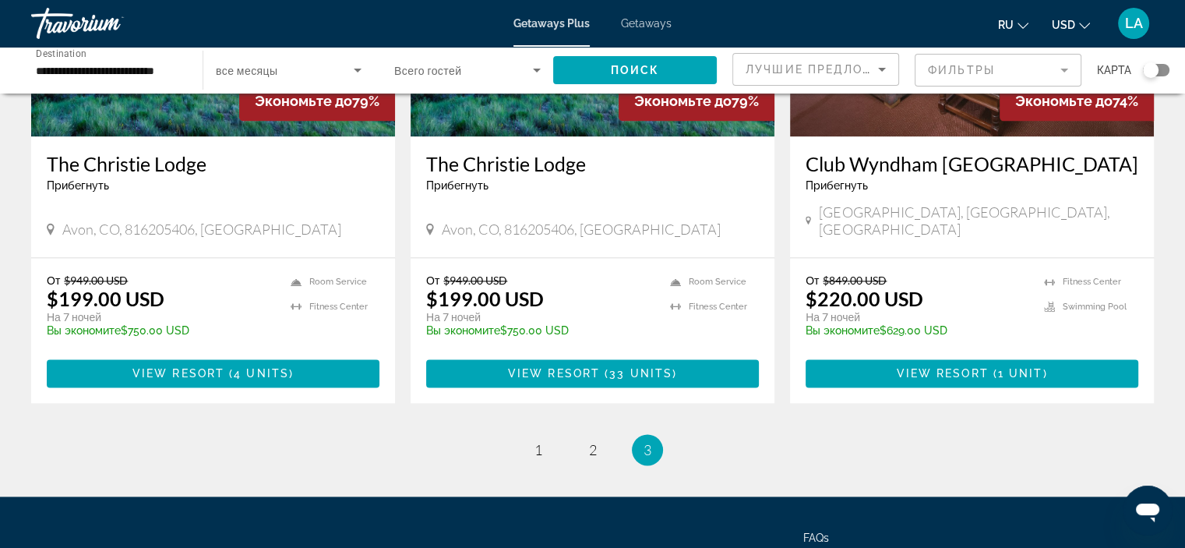
scroll to position [2032, 0]
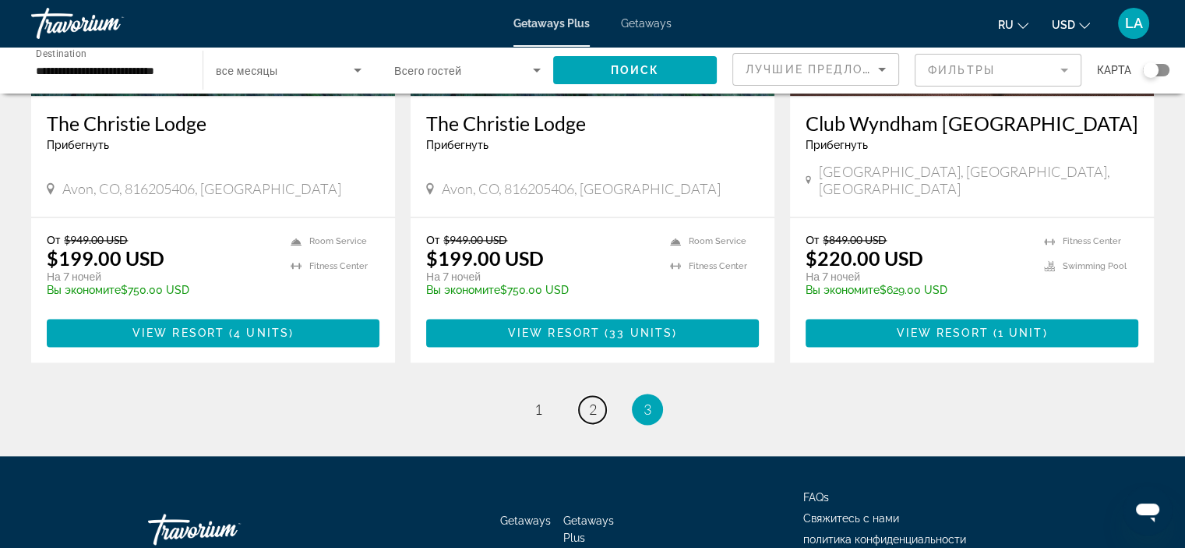
click at [586, 396] on link "page 2" at bounding box center [592, 409] width 27 height 27
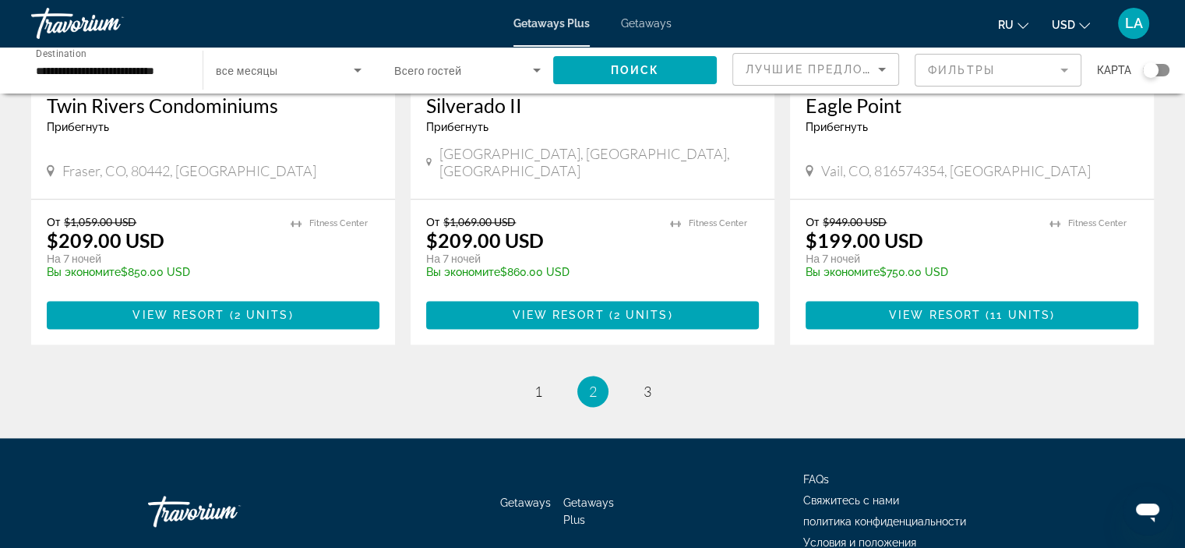
scroll to position [1995, 0]
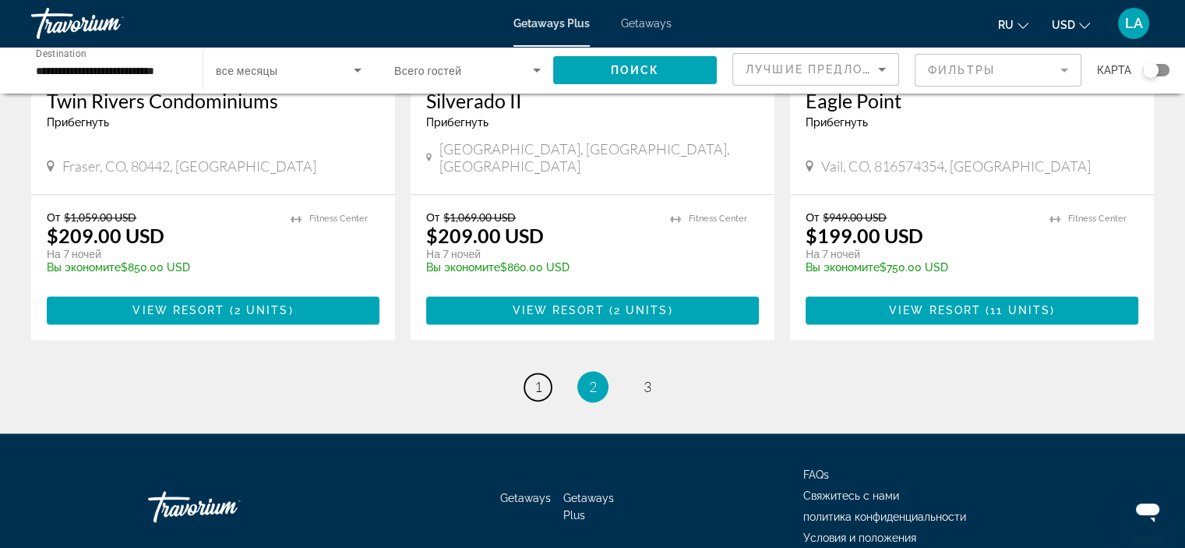
click at [546, 373] on link "page 1" at bounding box center [537, 386] width 27 height 27
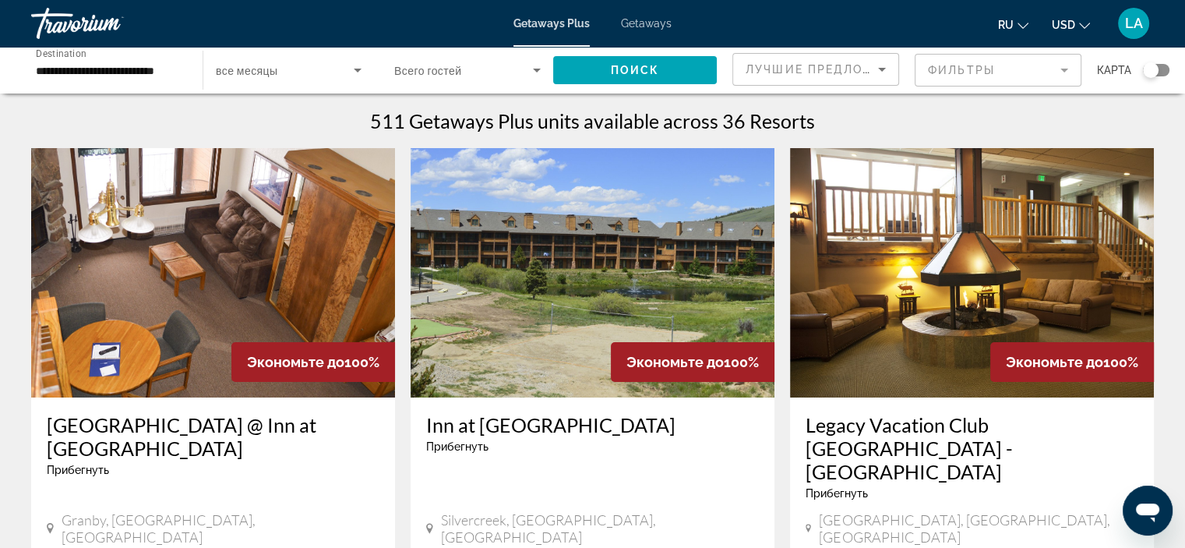
click at [873, 68] on icon "Sort by" at bounding box center [882, 69] width 19 height 19
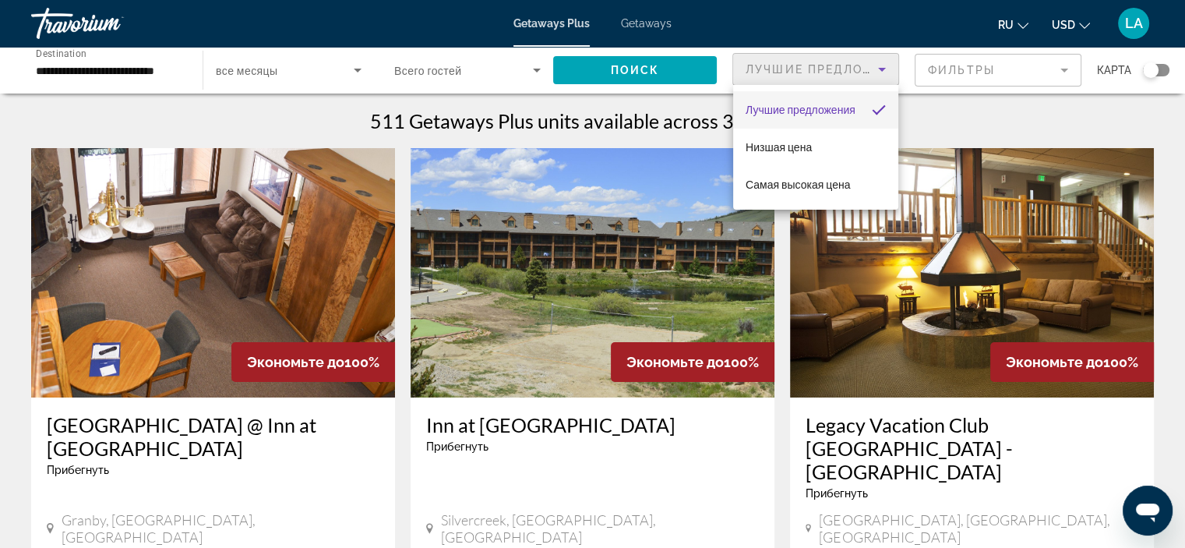
click at [832, 139] on mat-option "Низшая цена" at bounding box center [815, 147] width 165 height 37
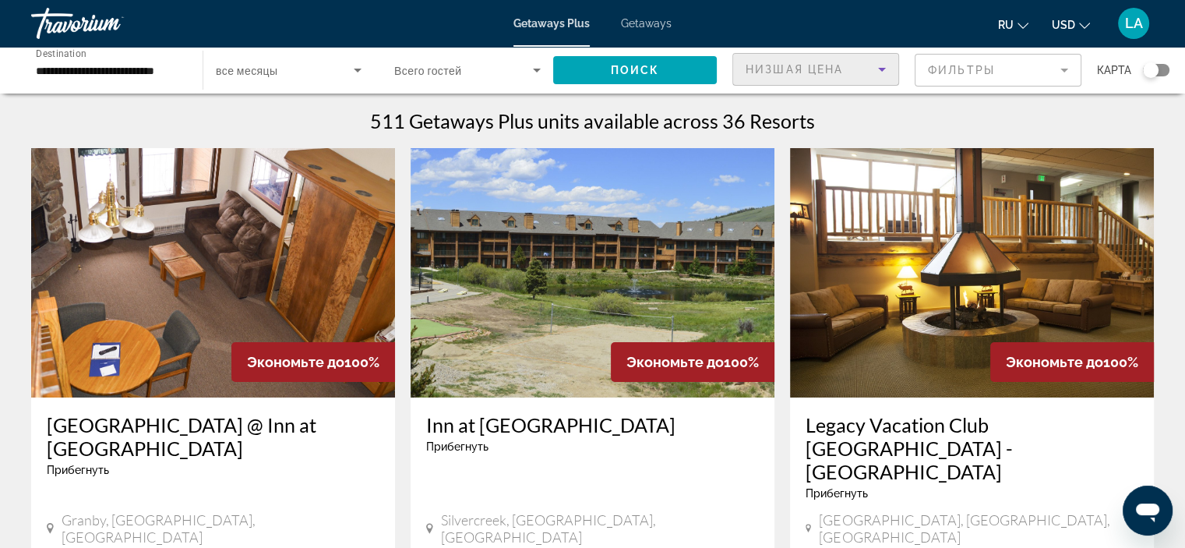
click at [668, 58] on span "Search widget" at bounding box center [635, 69] width 164 height 37
